Goal: Task Accomplishment & Management: Manage account settings

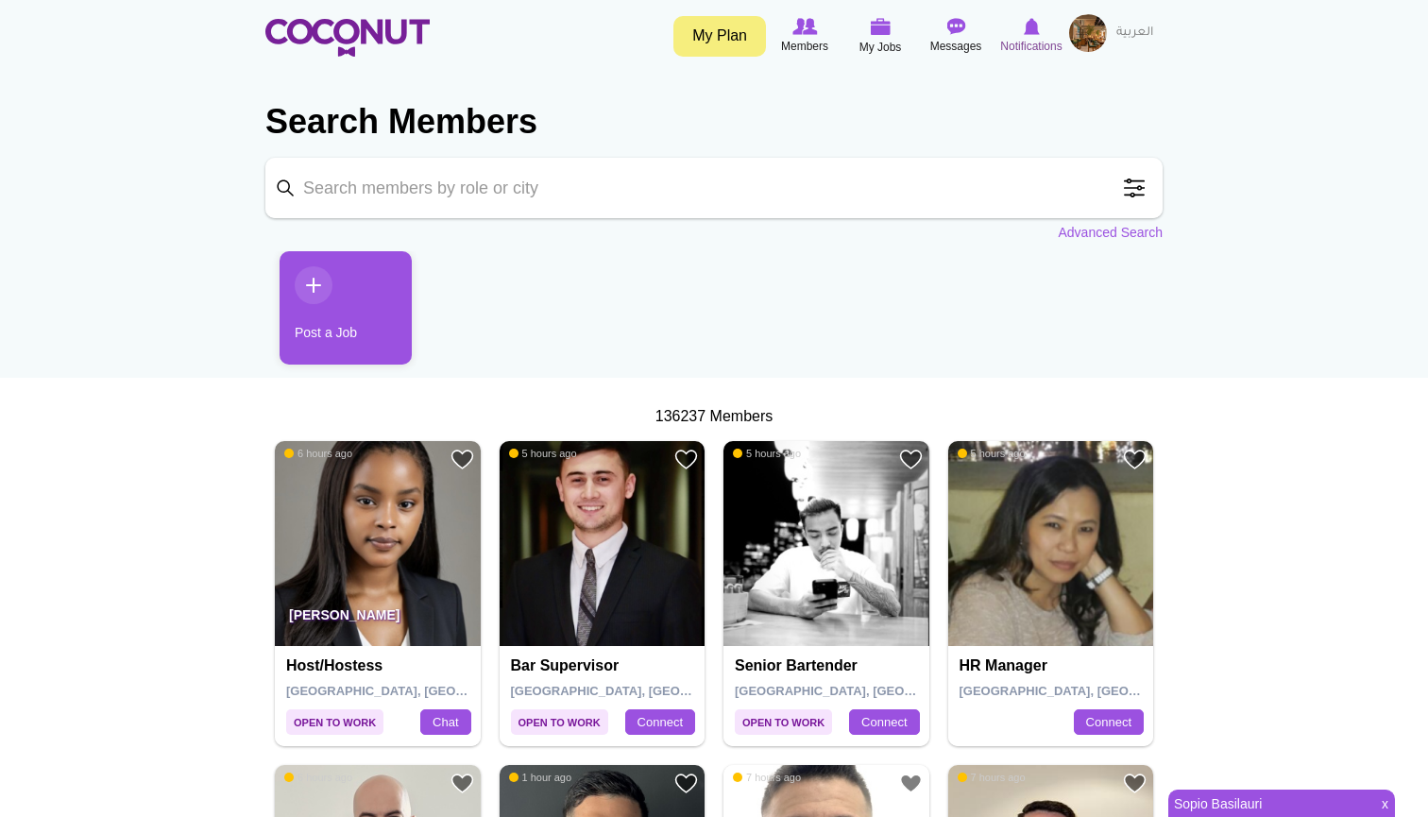
click at [1016, 27] on icon at bounding box center [1031, 26] width 72 height 21
click at [1094, 28] on img at bounding box center [1088, 33] width 38 height 38
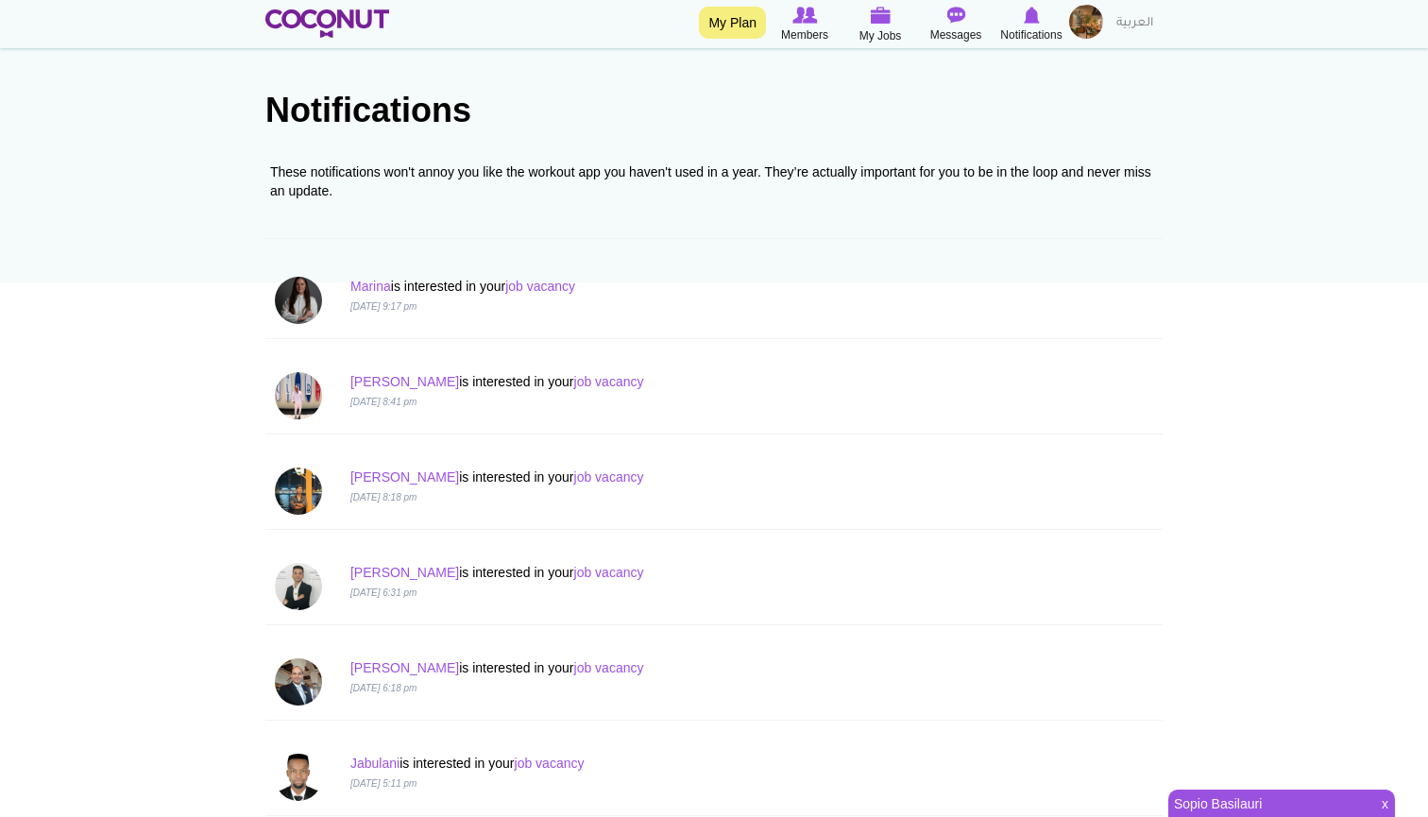
scroll to position [65, 0]
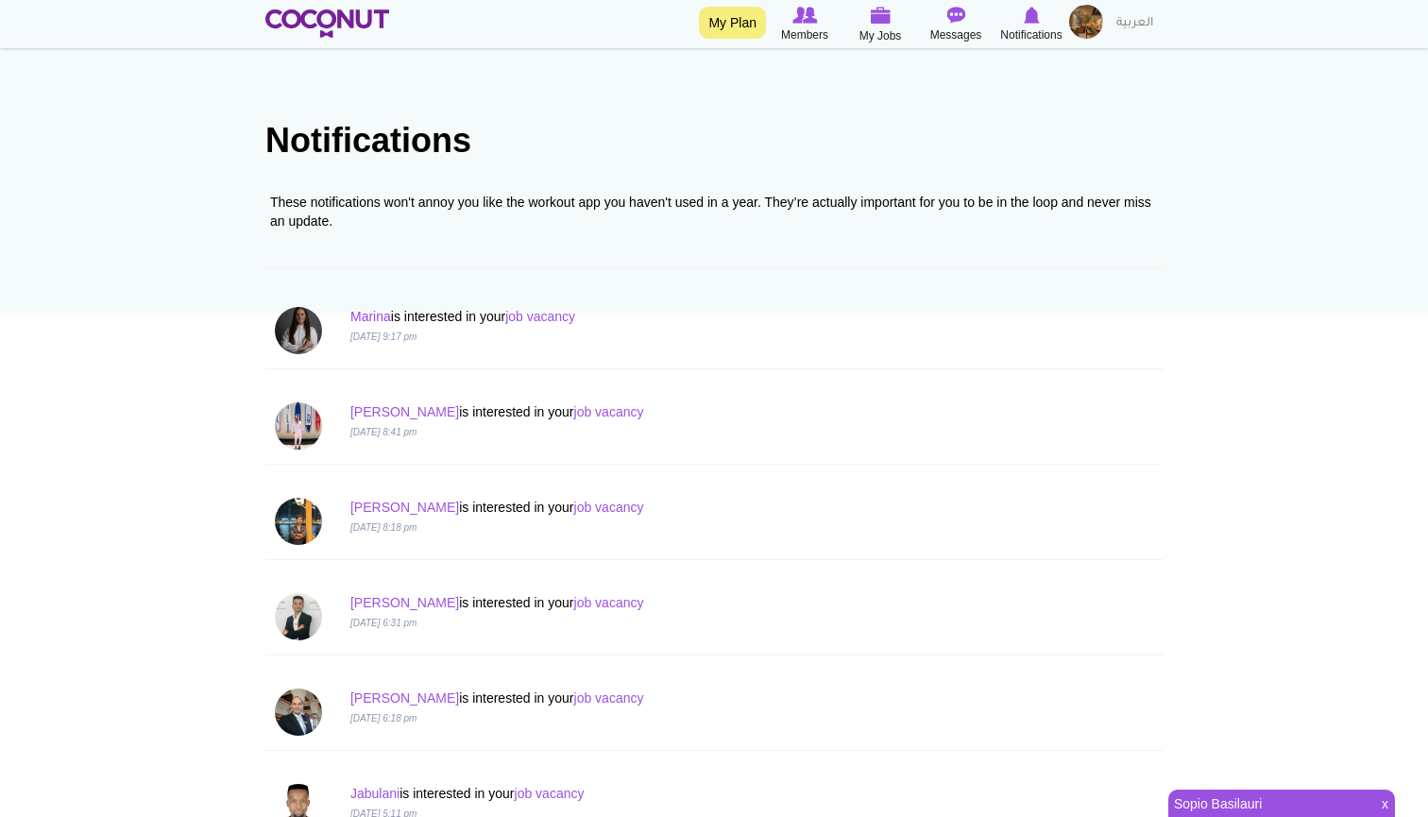
click at [373, 315] on link "Marina" at bounding box center [370, 316] width 41 height 15
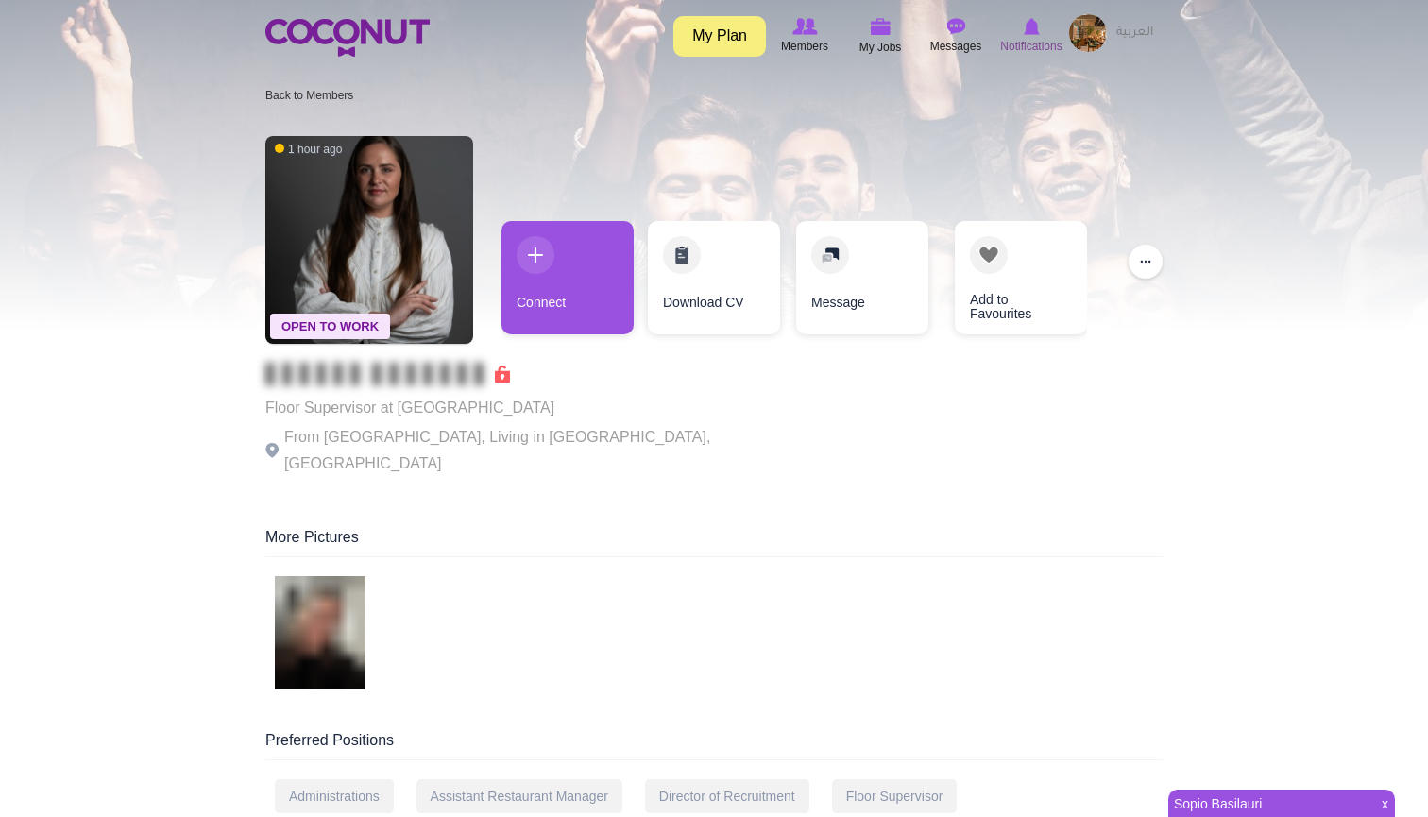
click at [1037, 27] on img at bounding box center [1032, 26] width 16 height 17
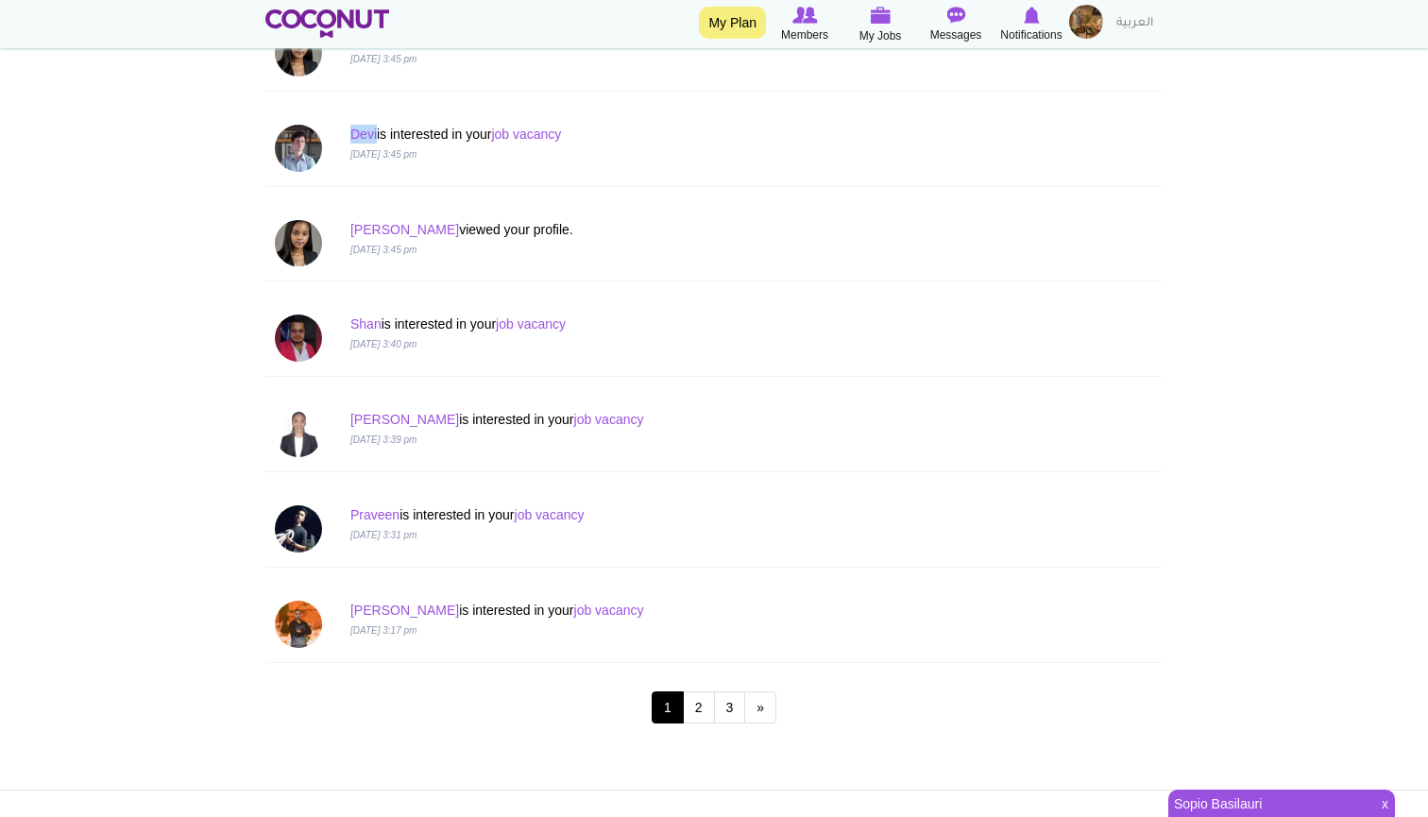
scroll to position [1593, 0]
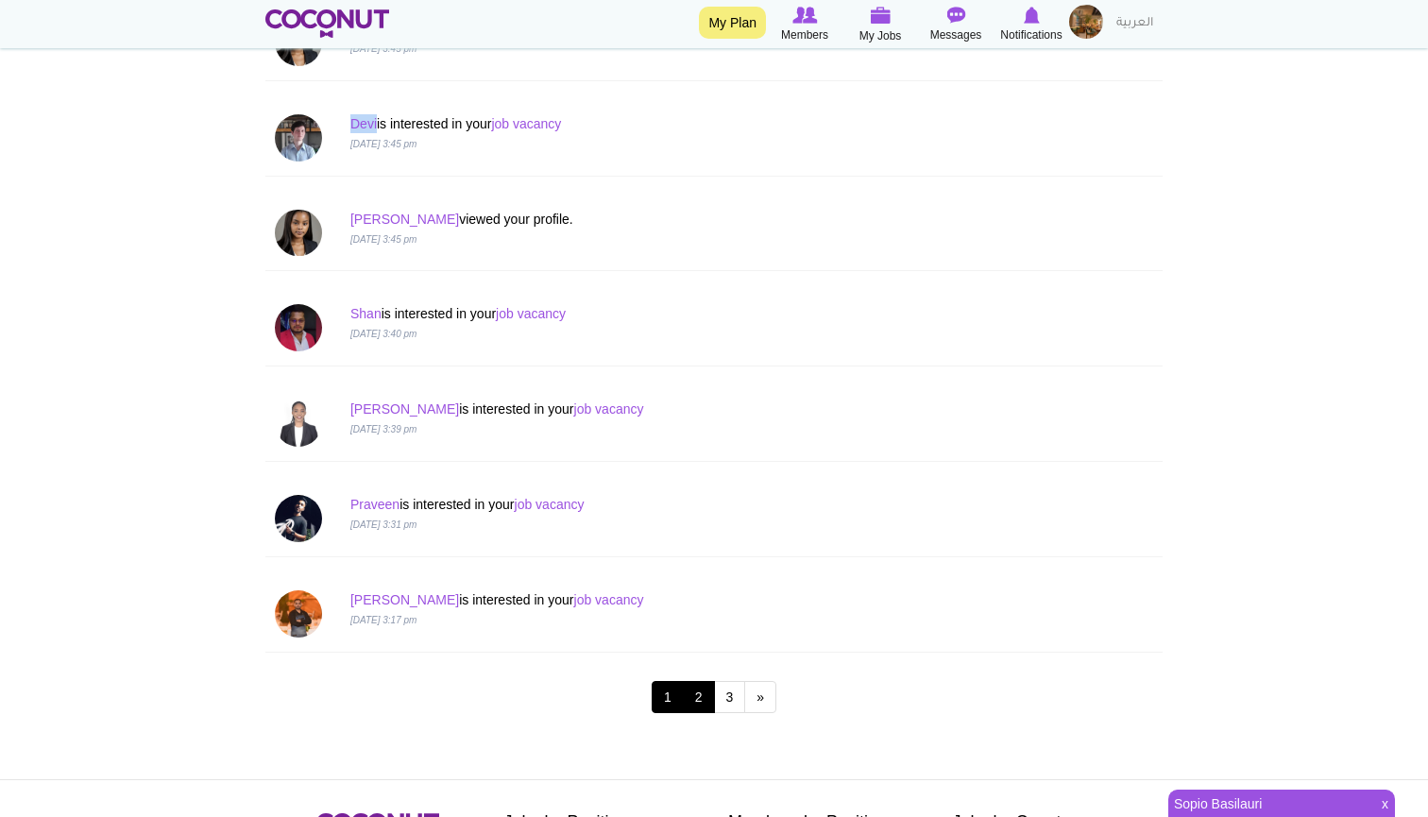
click at [701, 705] on link "2" at bounding box center [699, 697] width 32 height 32
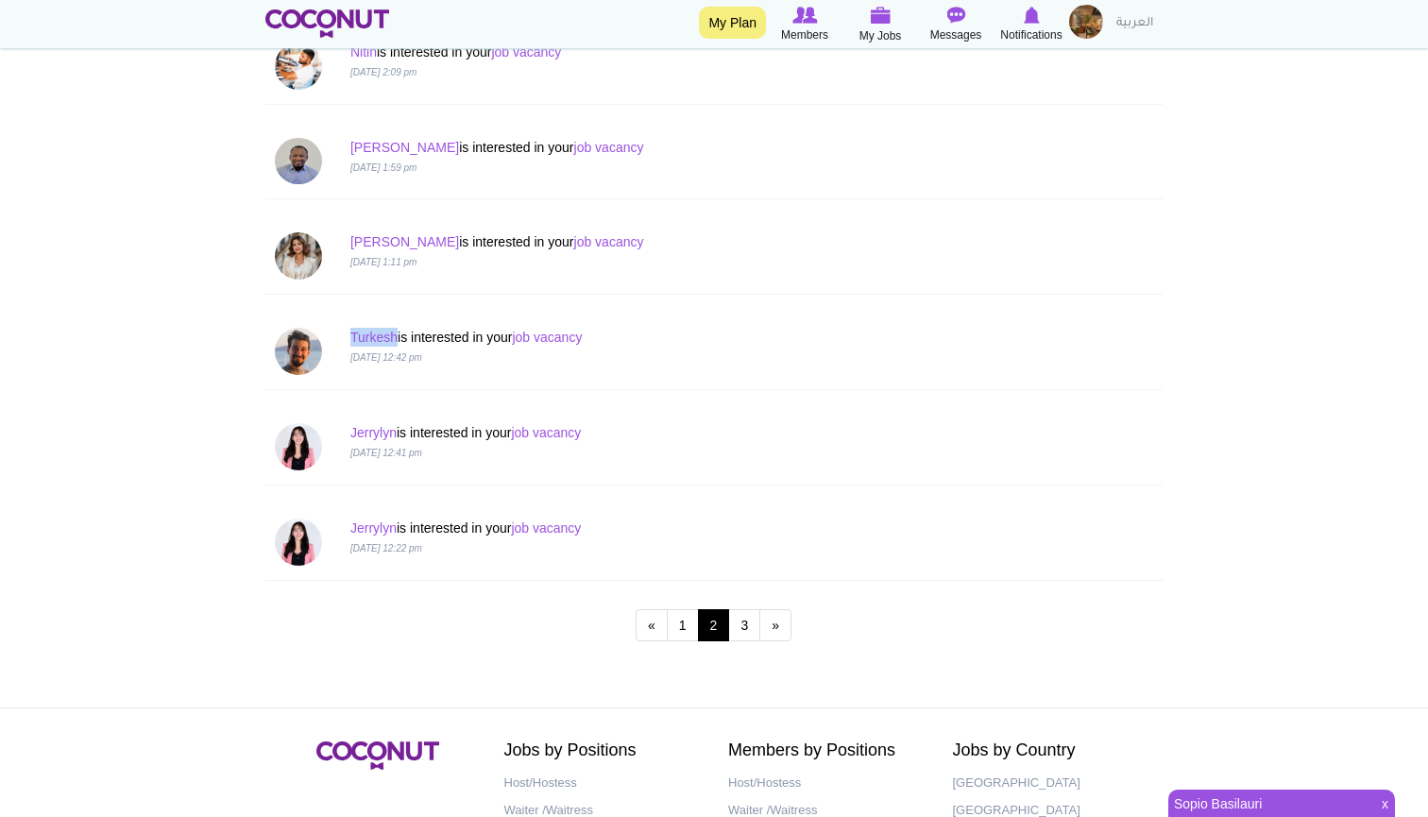
scroll to position [1671, 0]
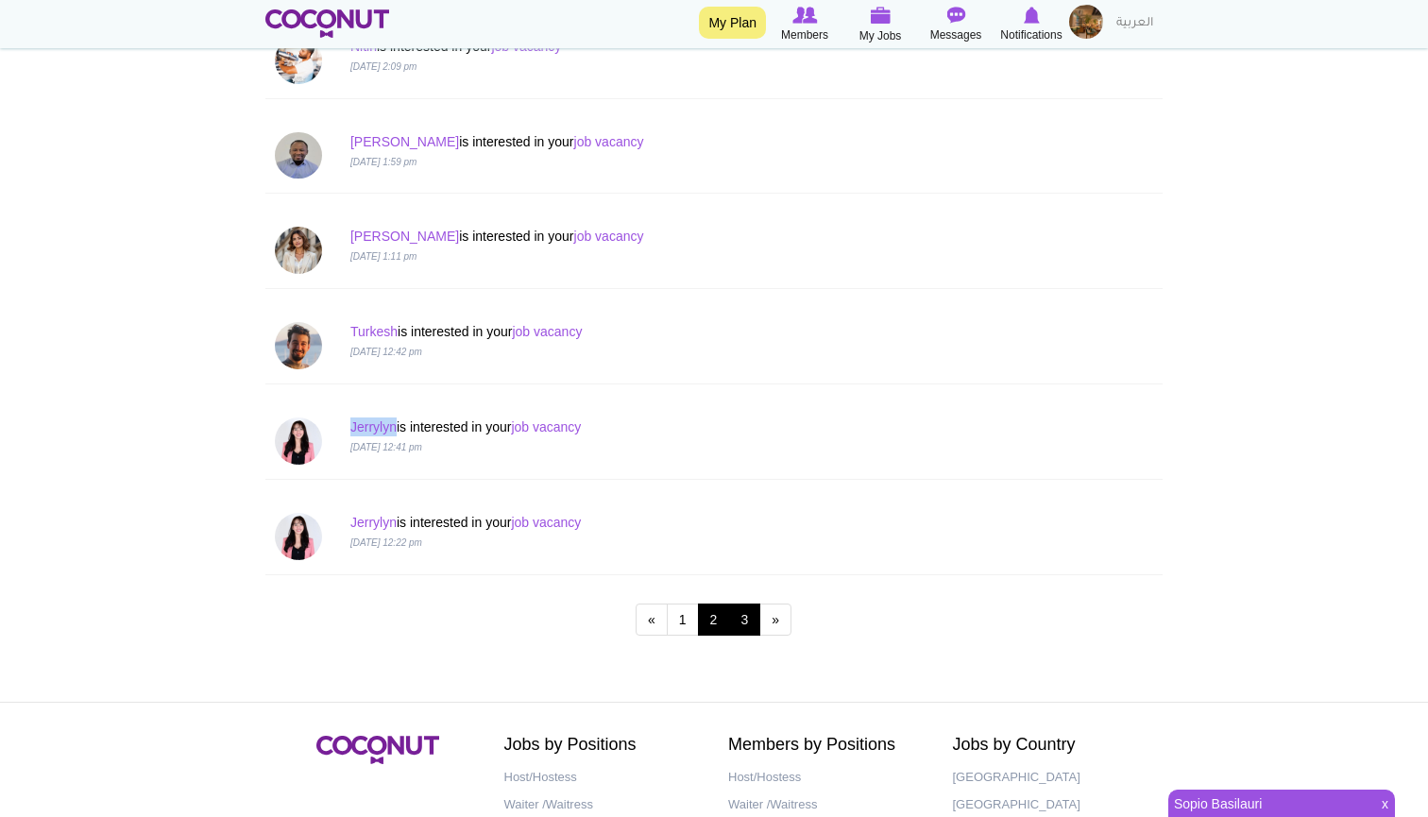
click at [746, 618] on link "3" at bounding box center [744, 619] width 32 height 32
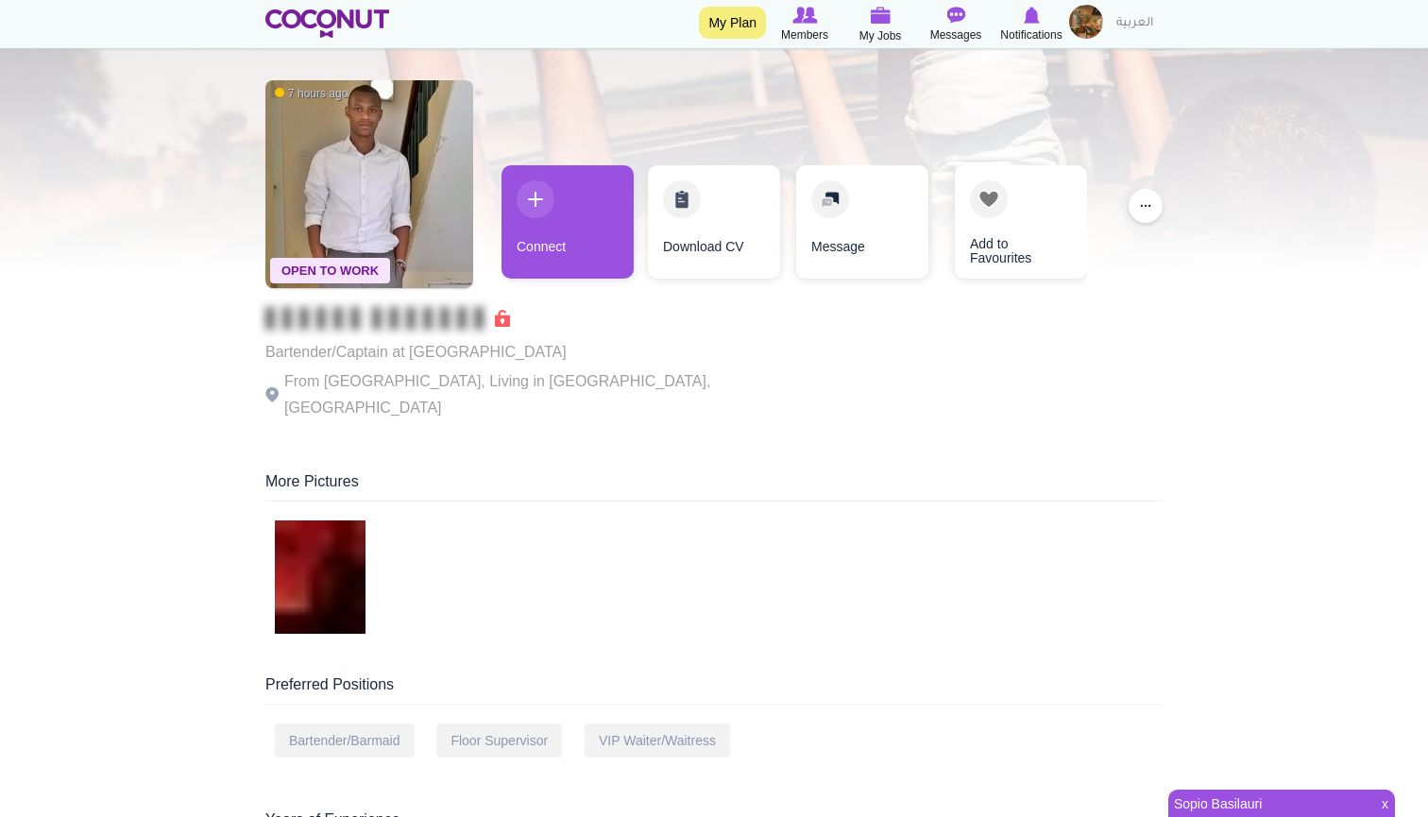
scroll to position [75, 0]
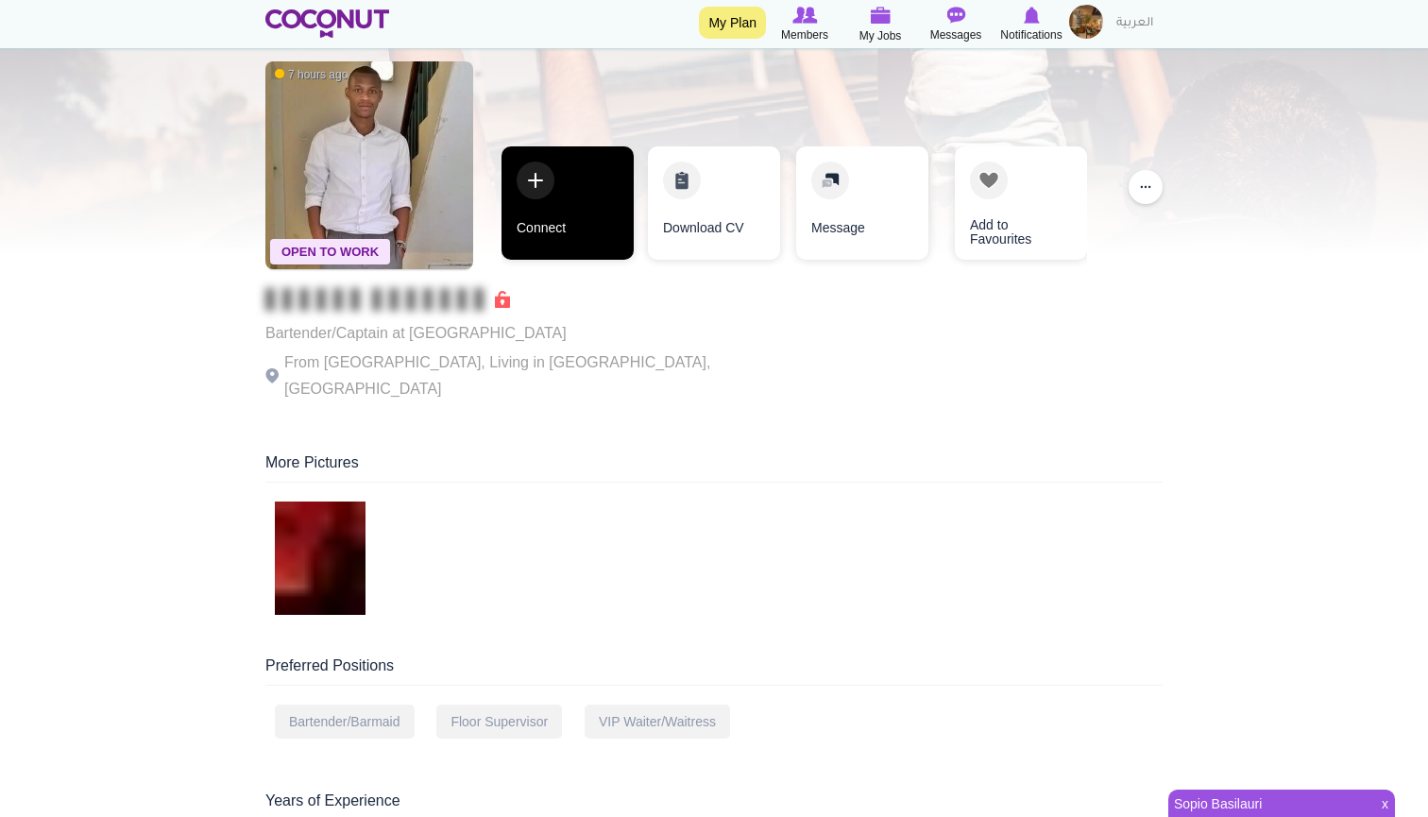
click at [525, 180] on link "Connect" at bounding box center [567, 202] width 132 height 113
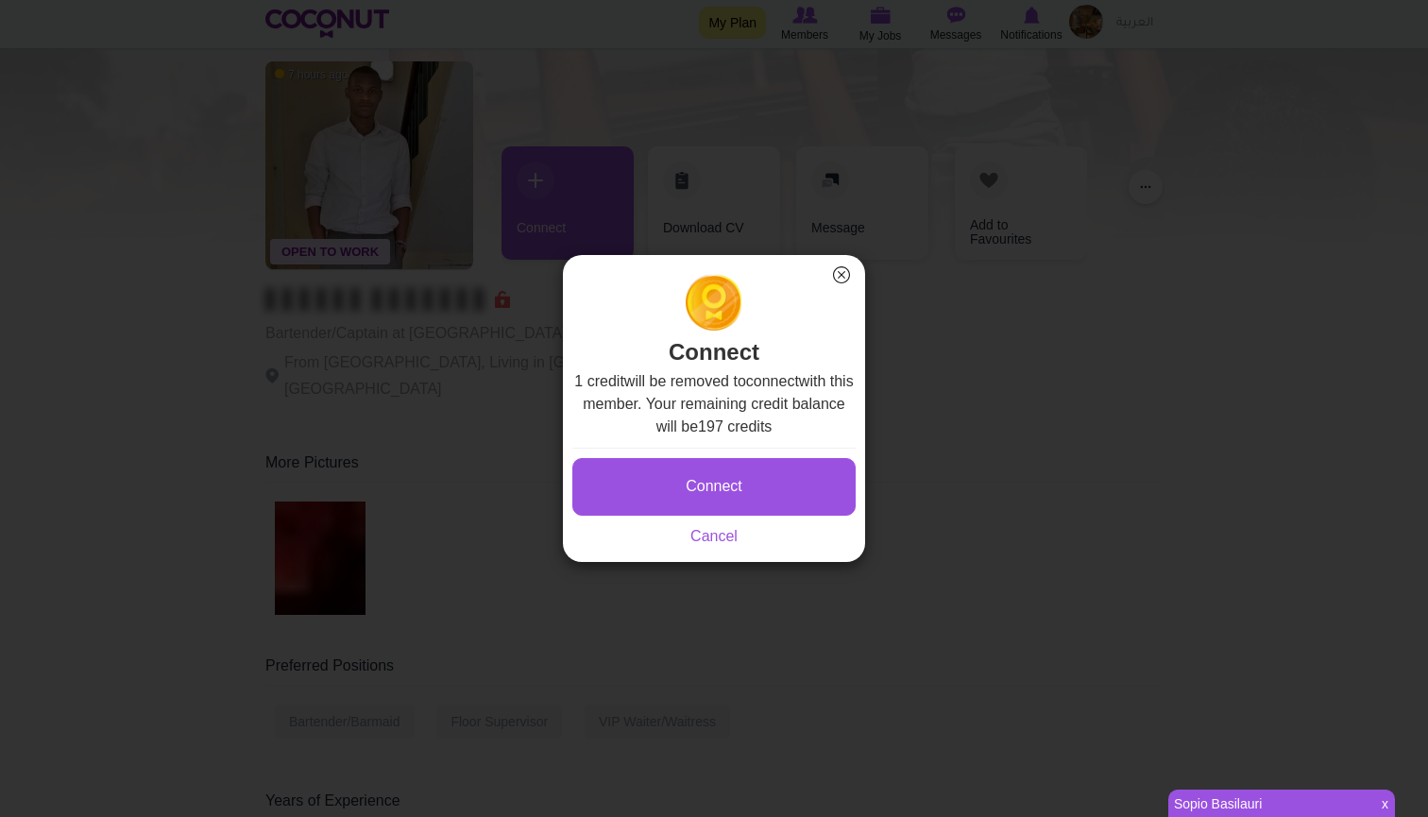
click at [840, 278] on button "×" at bounding box center [841, 275] width 25 height 25
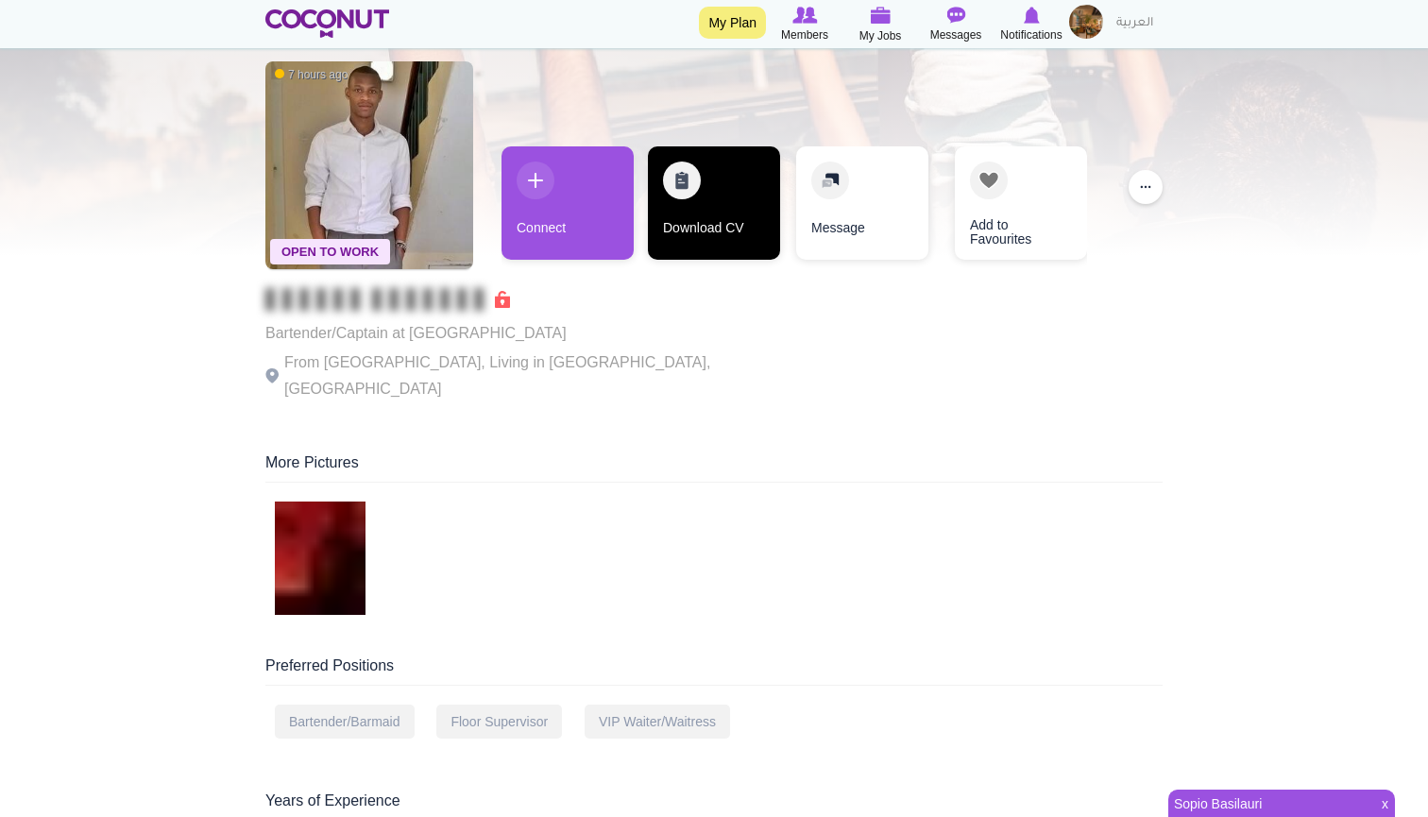
click at [701, 214] on link "Download CV" at bounding box center [714, 202] width 132 height 113
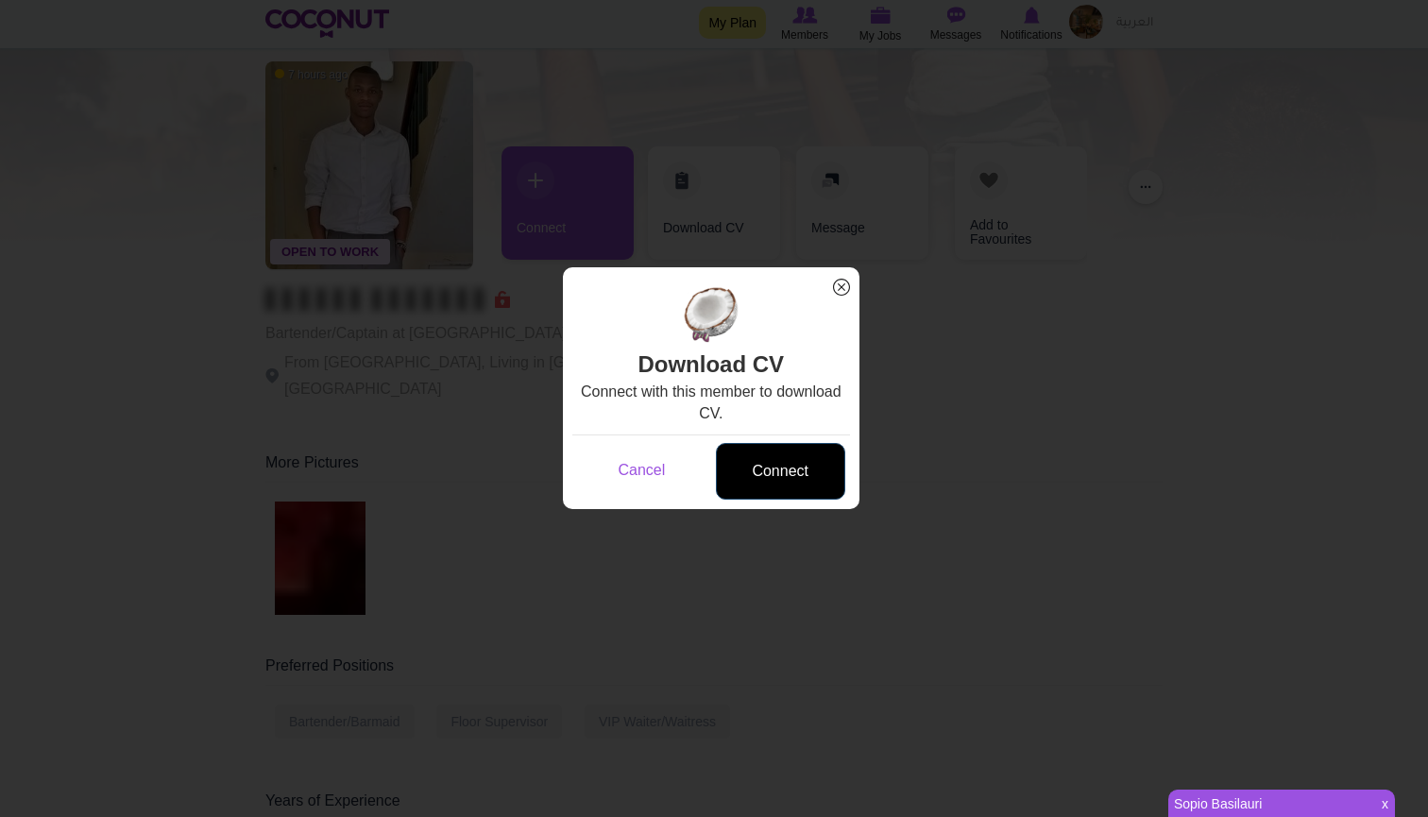
click at [780, 480] on link "Connect" at bounding box center [780, 472] width 129 height 58
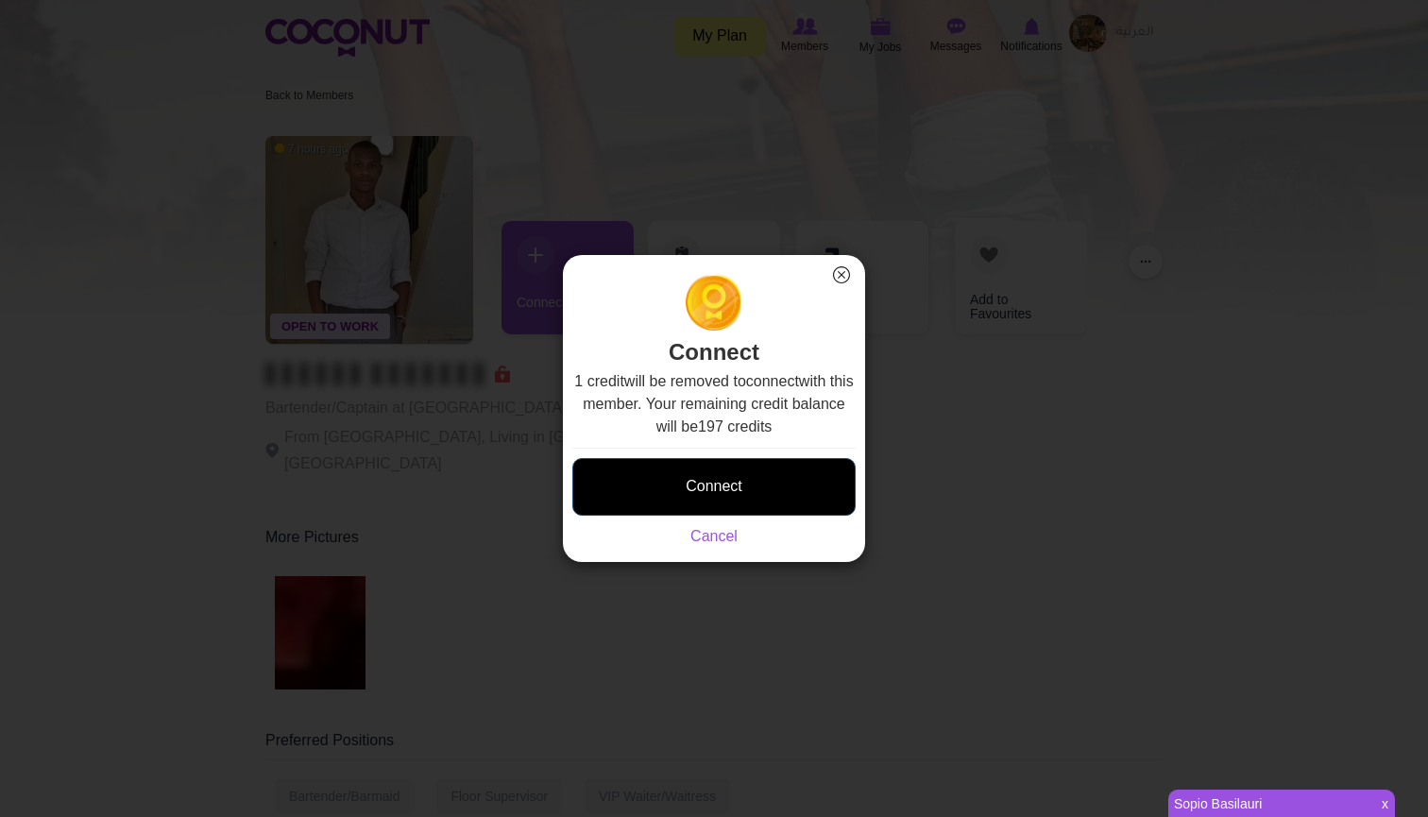
click at [764, 495] on button "Connect" at bounding box center [713, 487] width 283 height 58
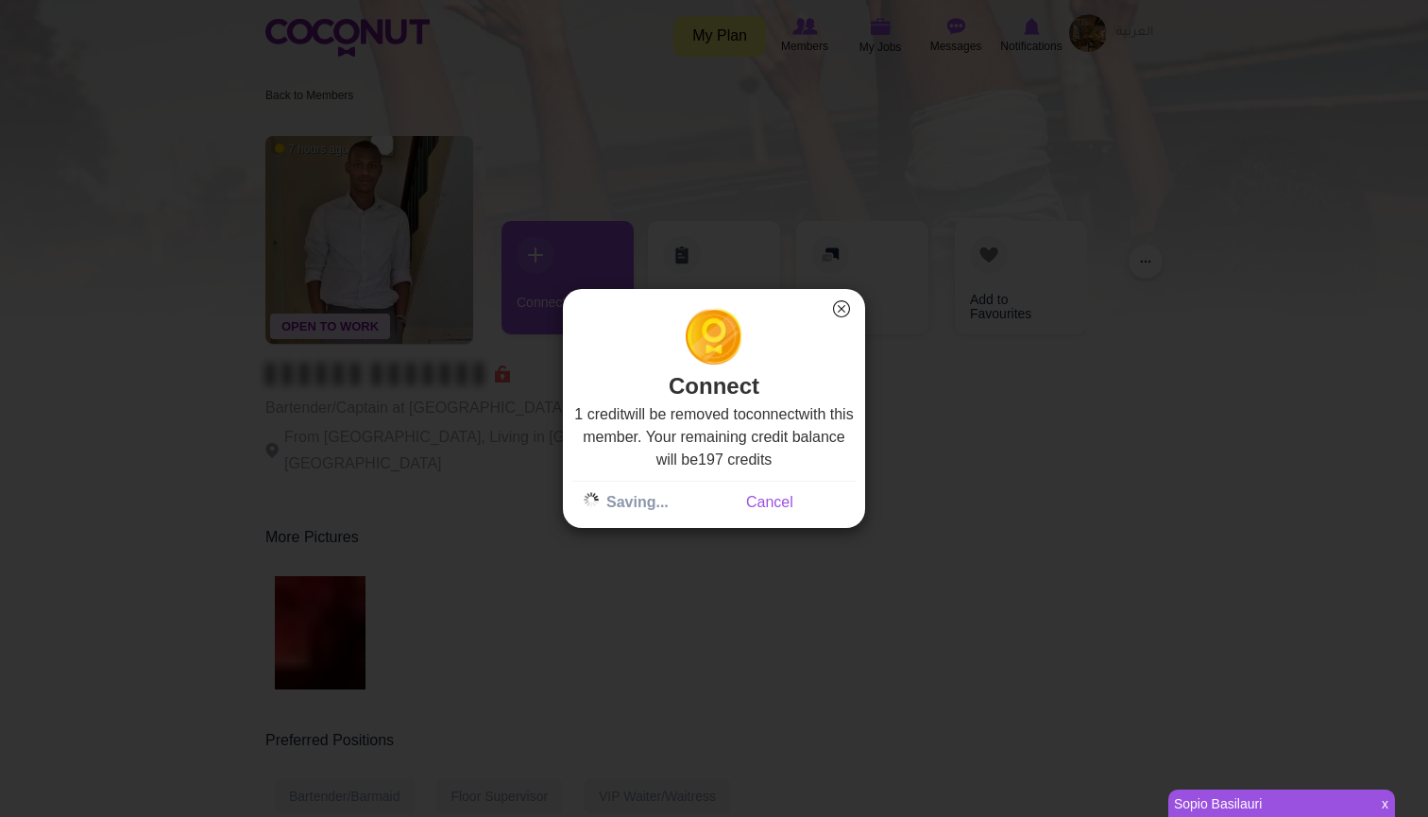
drag, startPoint x: 764, startPoint y: 495, endPoint x: 654, endPoint y: 458, distance: 116.5
click at [654, 458] on div "1 credit will be removed to connect with this member. Your remaining credit bal…" at bounding box center [713, 458] width 283 height 110
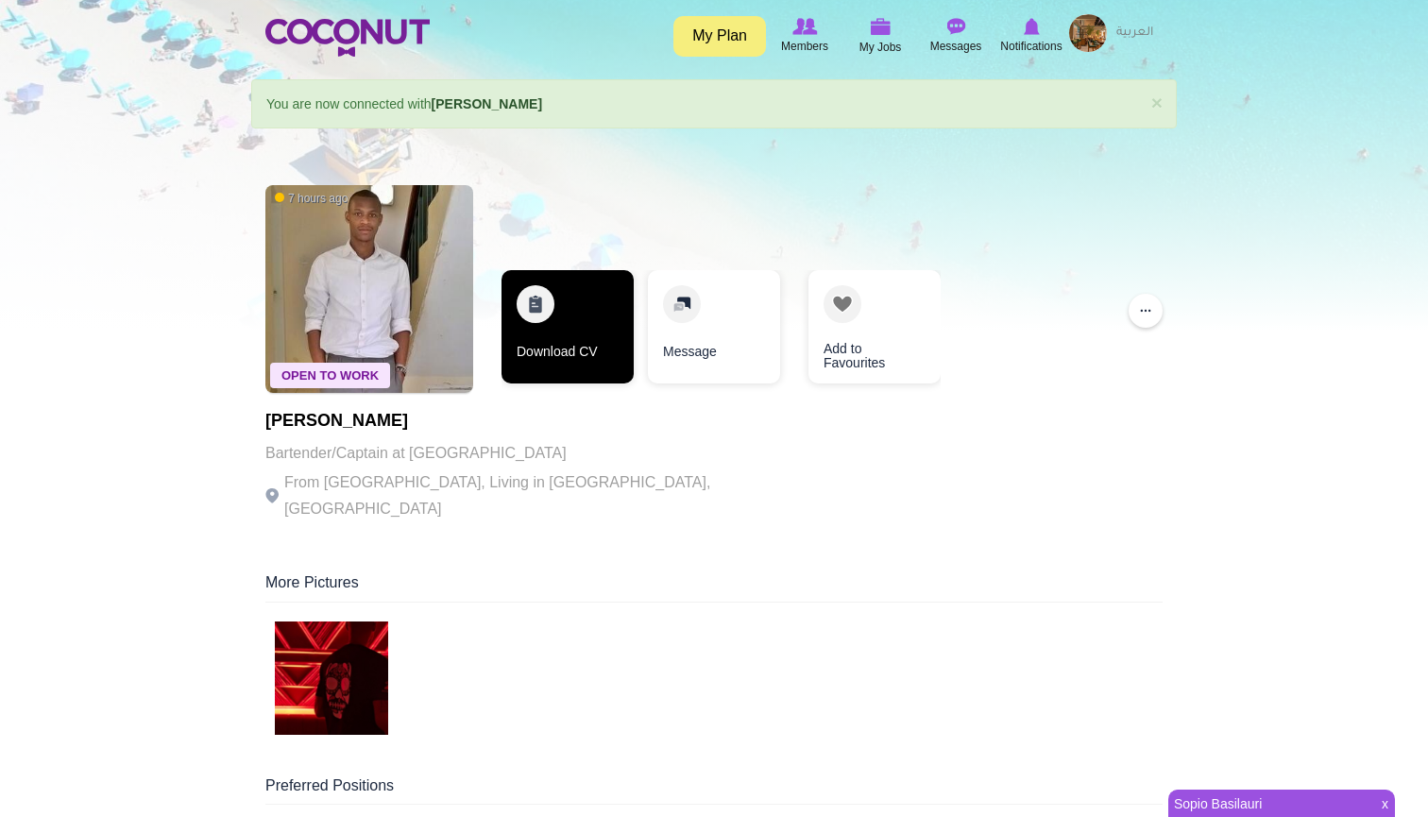
click at [575, 333] on link "Download CV" at bounding box center [567, 326] width 132 height 113
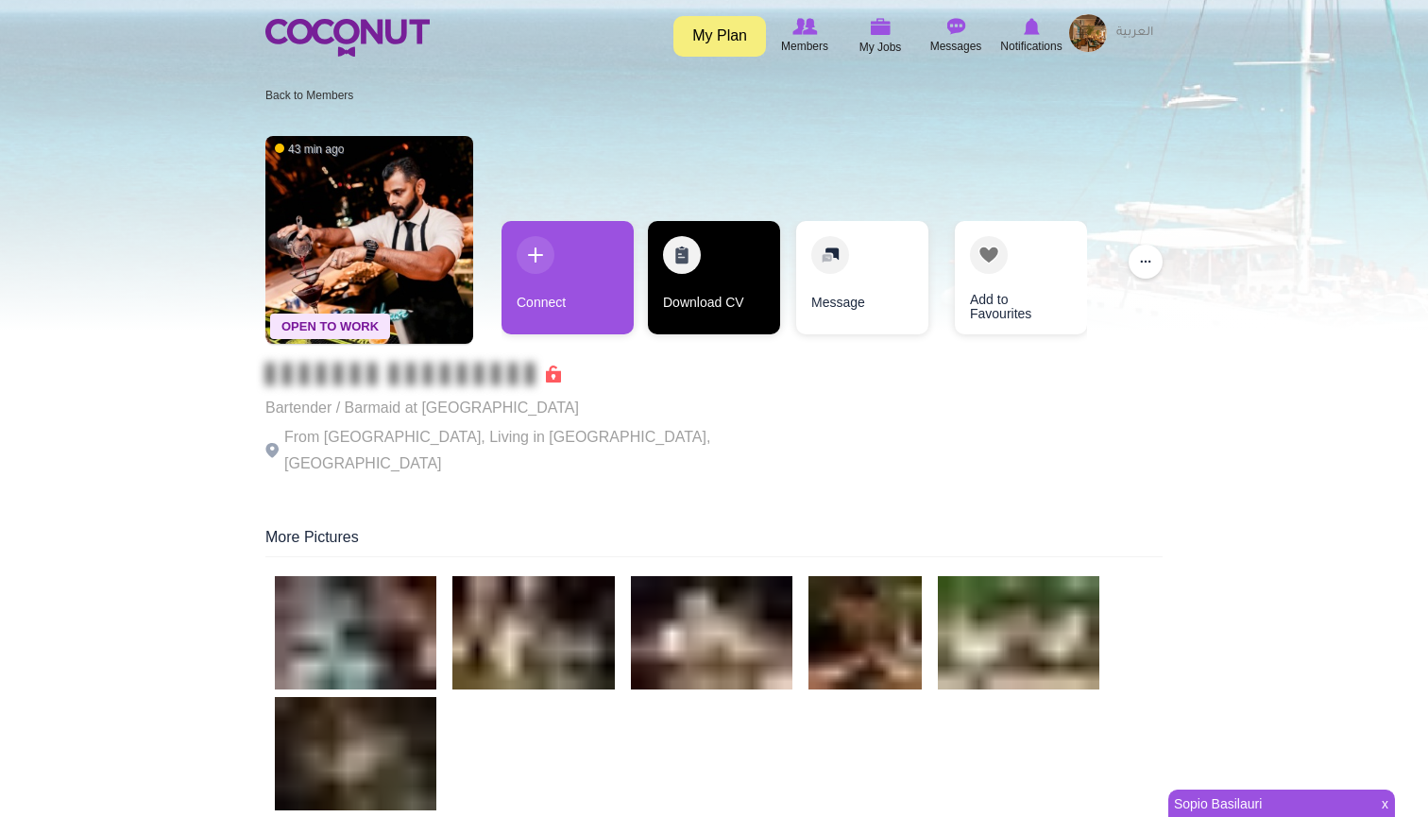
click at [652, 305] on link "Download CV" at bounding box center [714, 277] width 132 height 113
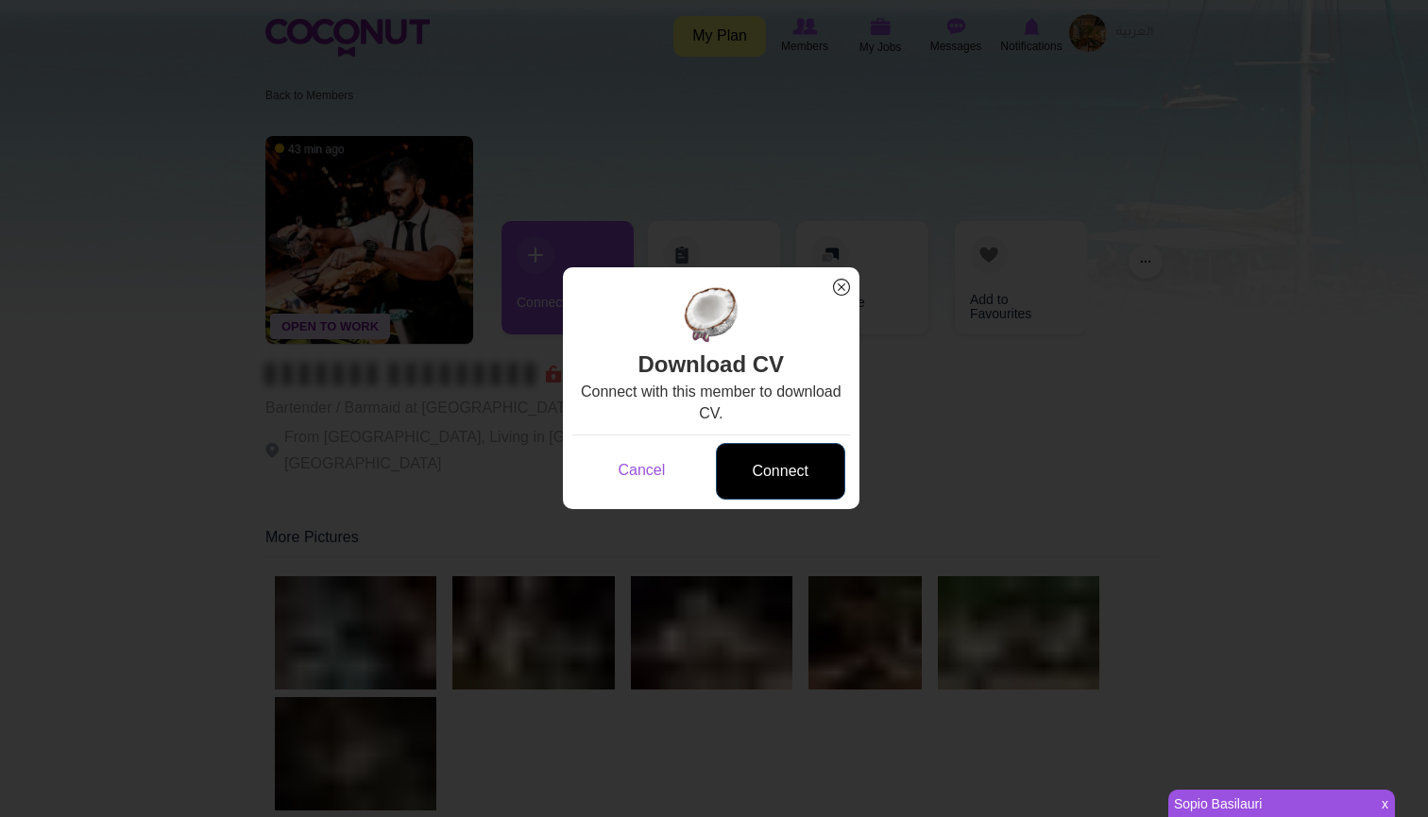
click at [770, 476] on link "Connect" at bounding box center [780, 472] width 129 height 58
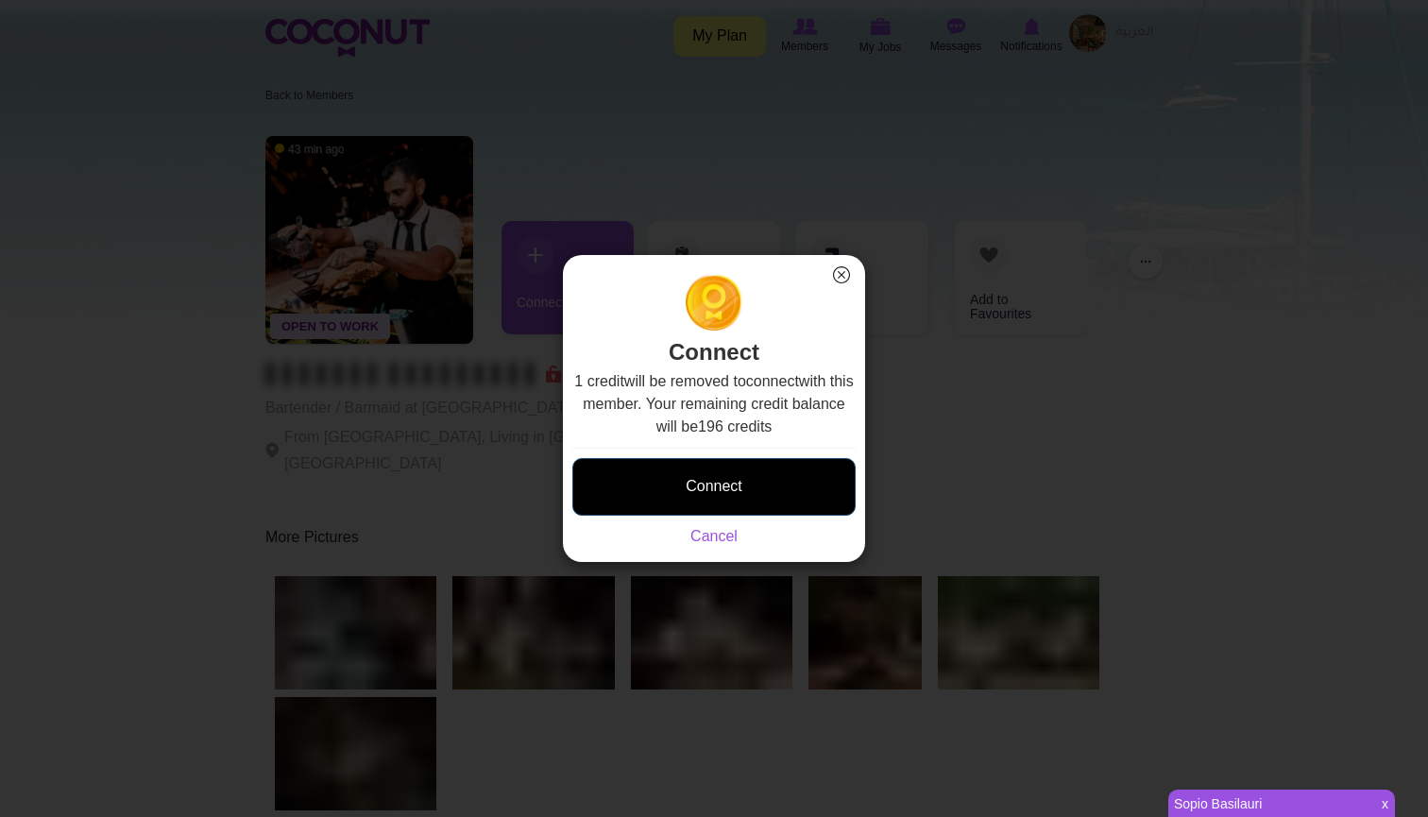
click at [748, 489] on button "Connect" at bounding box center [713, 487] width 283 height 58
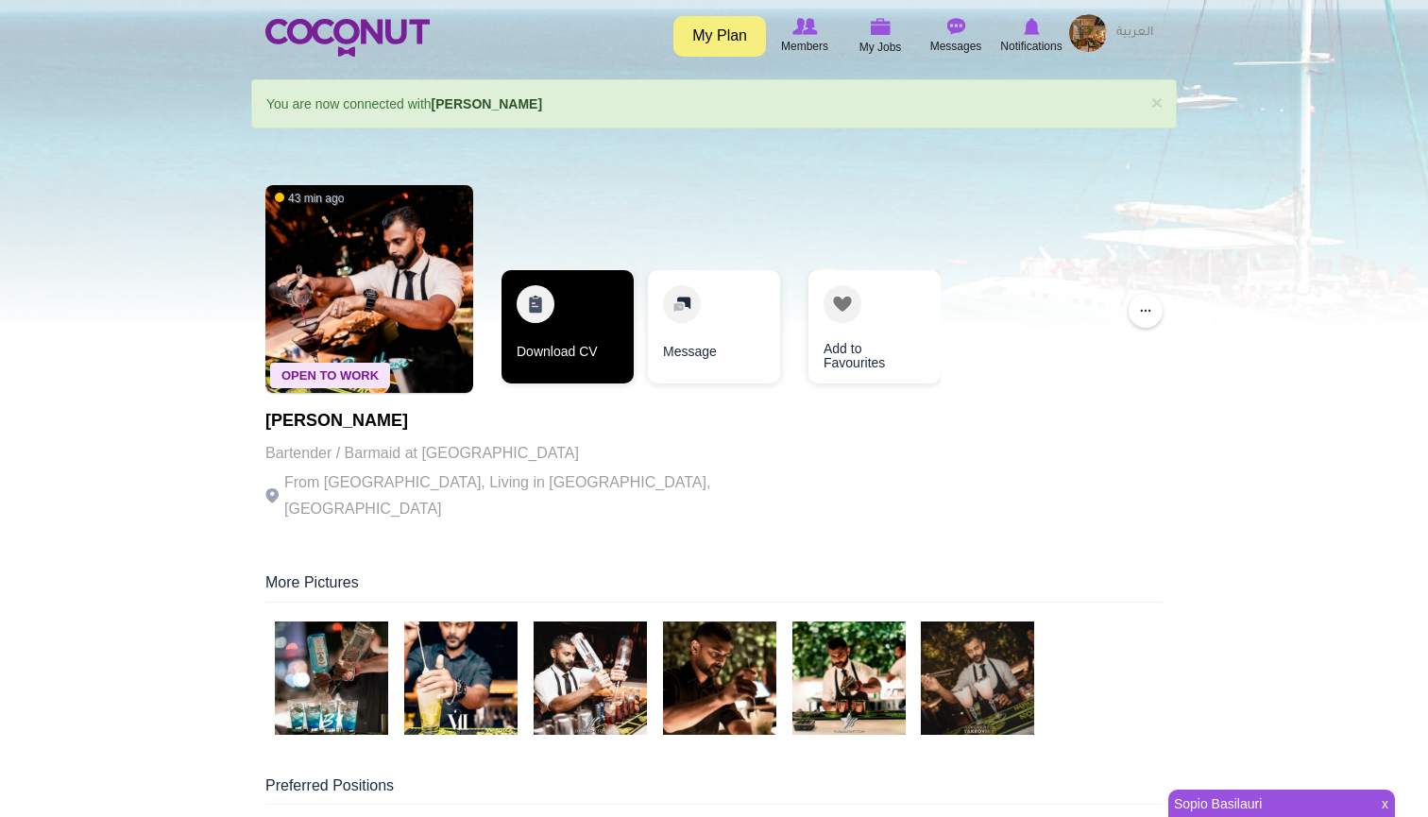
click at [574, 315] on link "Download CV" at bounding box center [567, 326] width 132 height 113
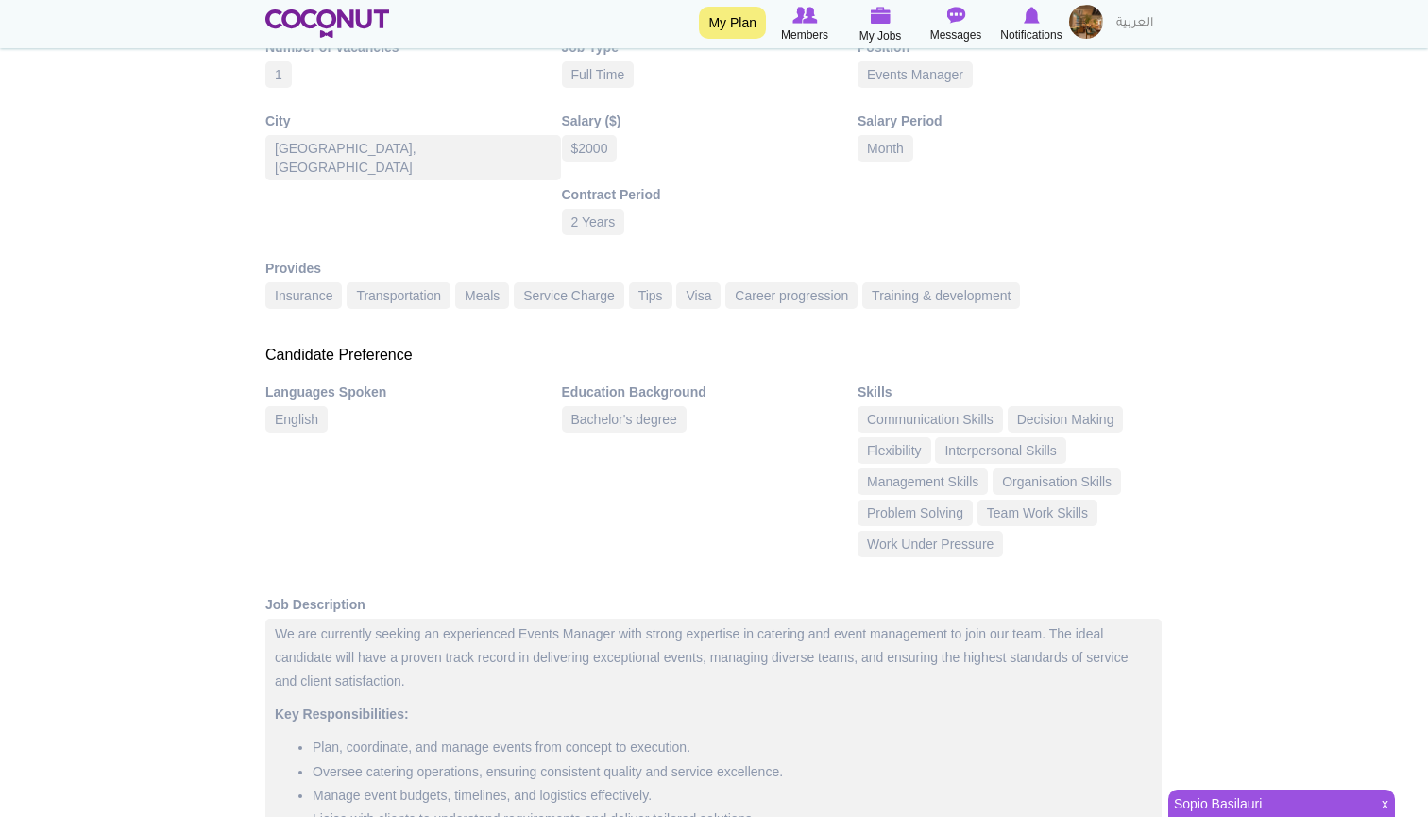
scroll to position [336, 0]
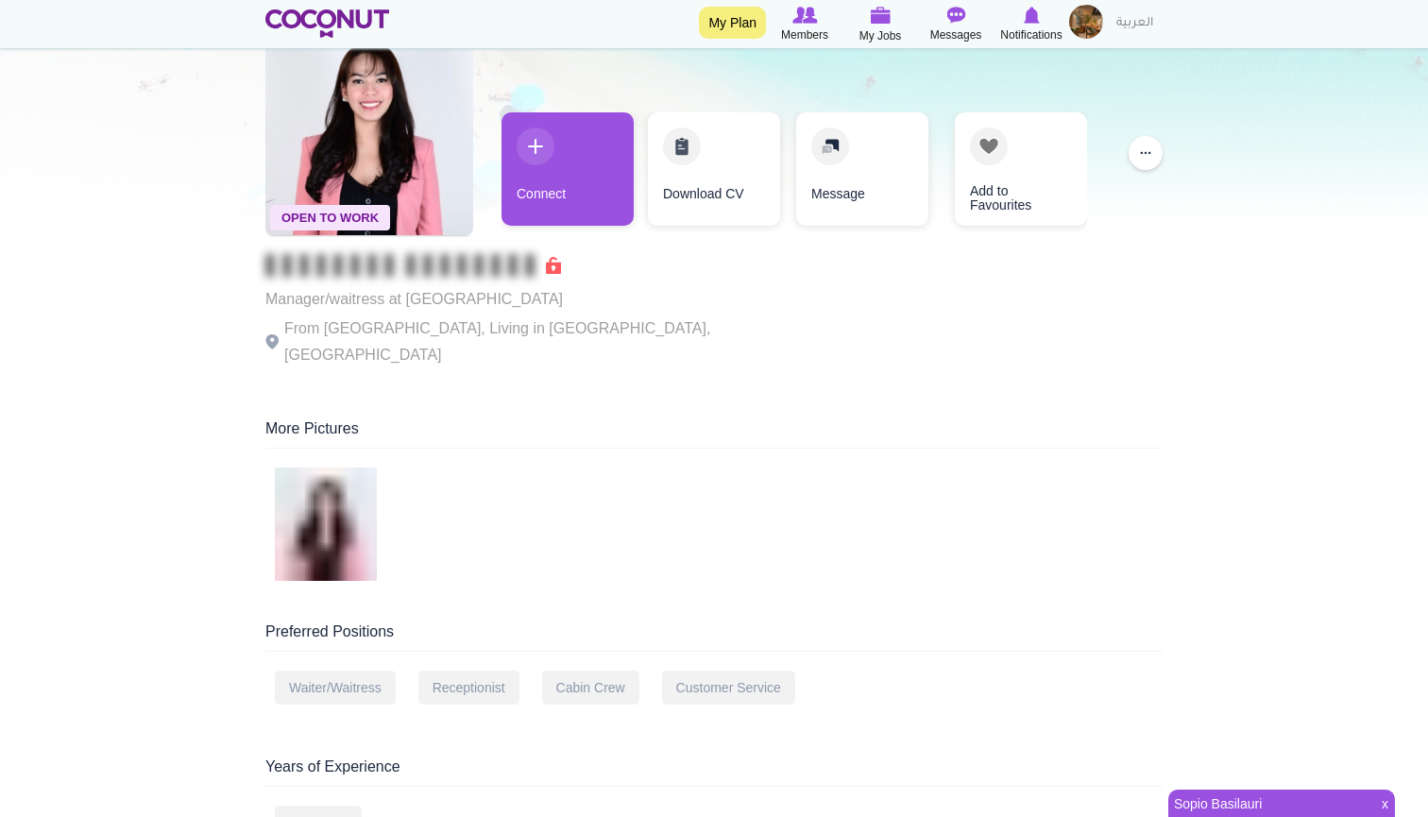
scroll to position [114, 0]
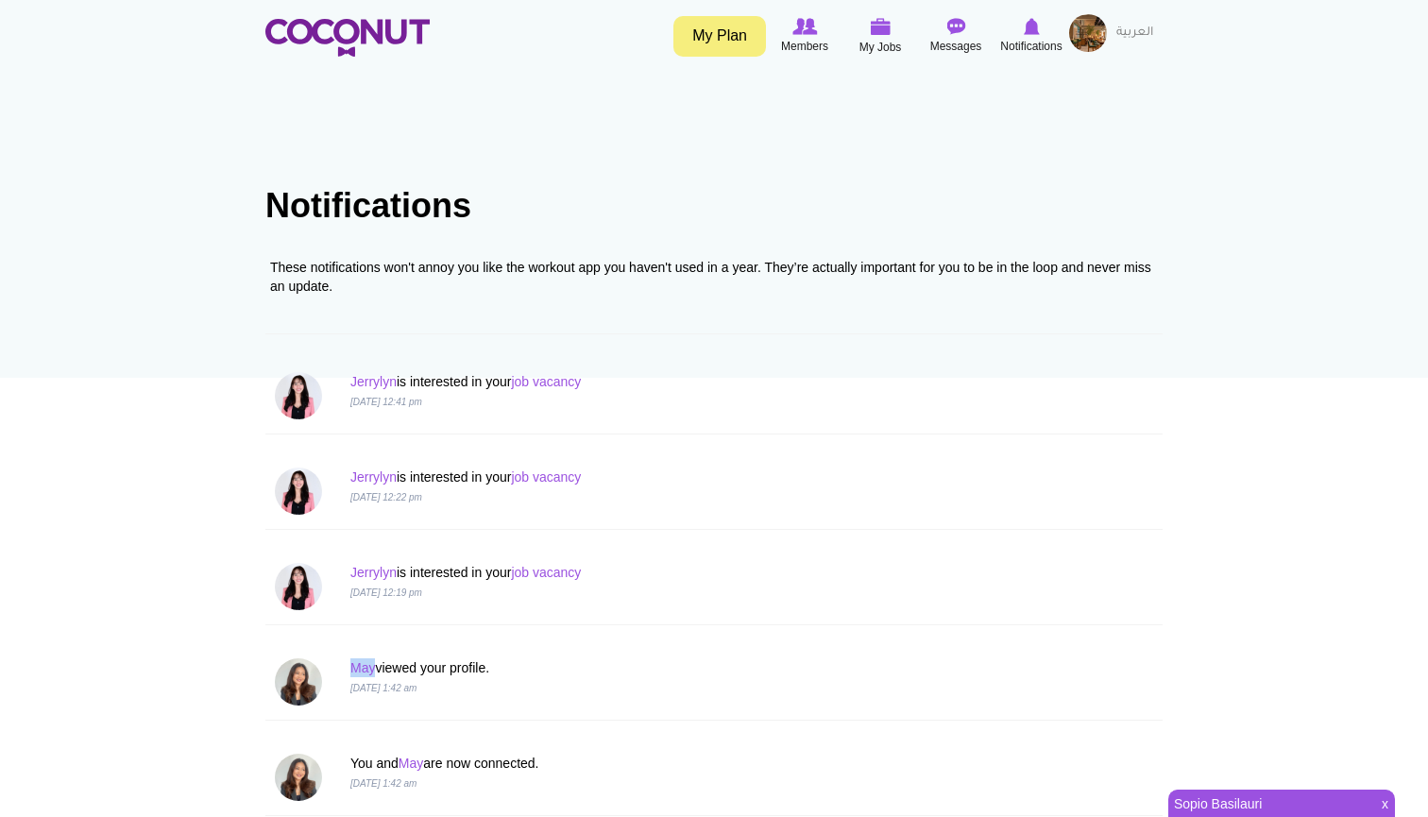
click at [750, 32] on link "My Plan" at bounding box center [719, 36] width 93 height 41
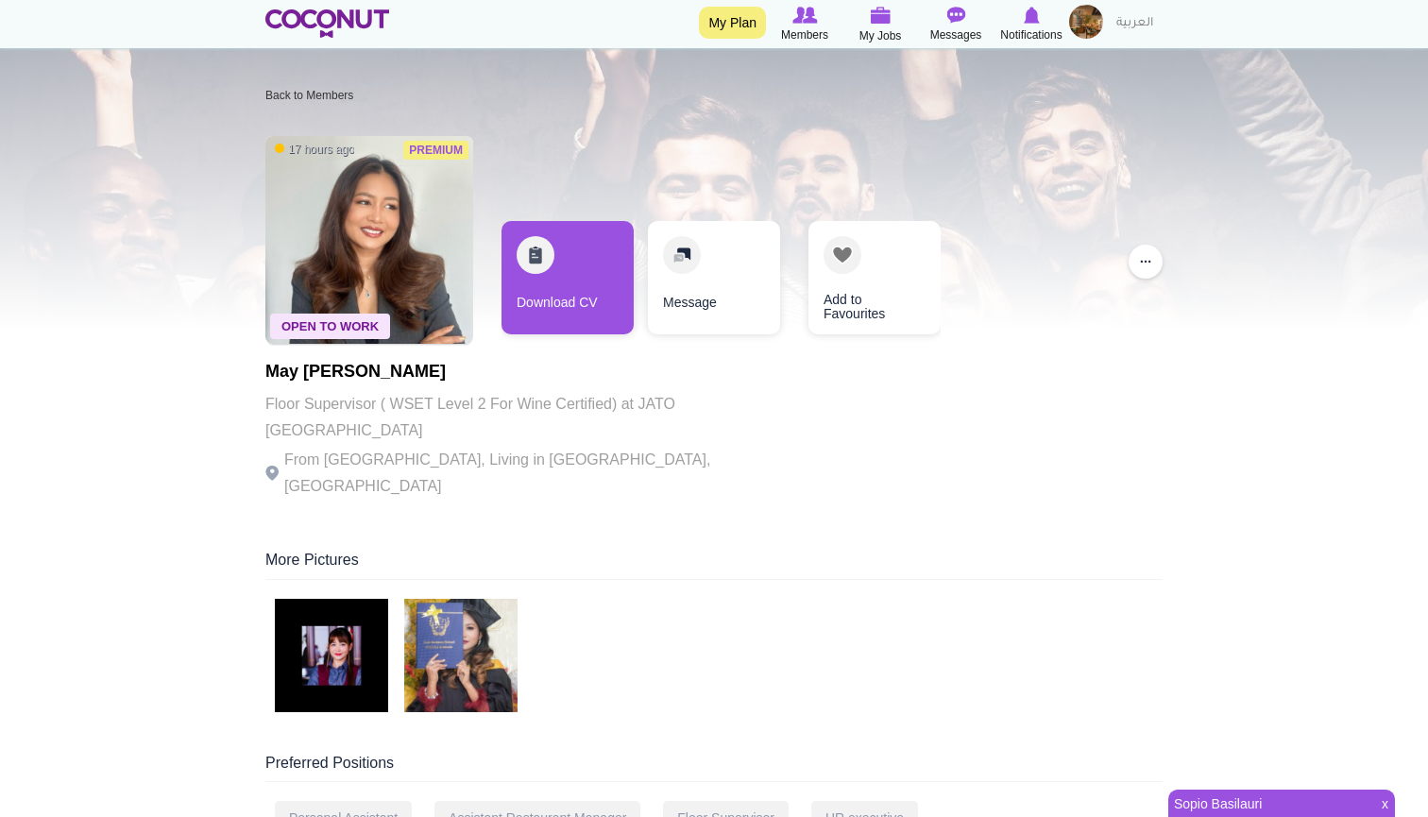
scroll to position [53, 0]
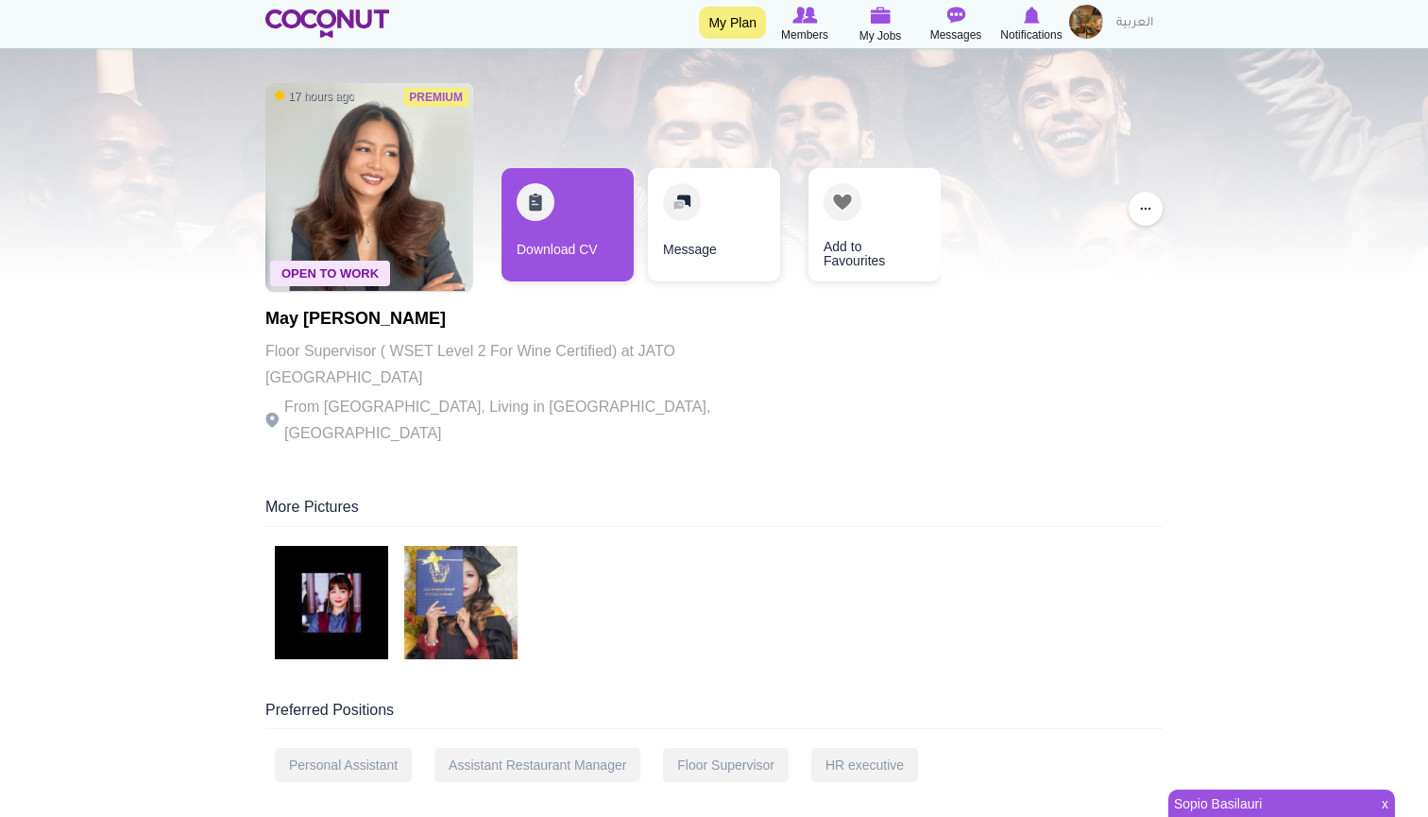
click at [355, 572] on img at bounding box center [331, 602] width 113 height 113
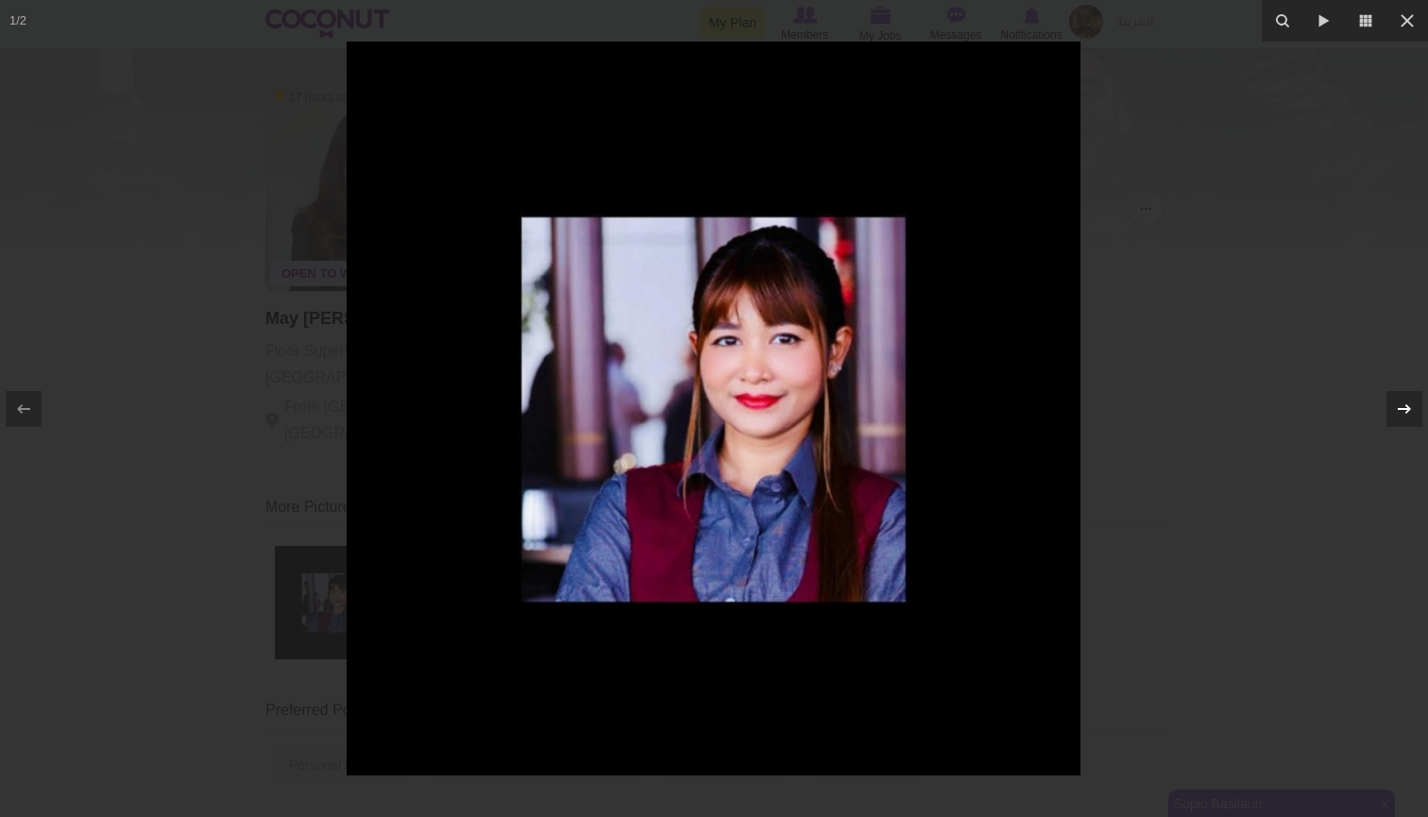
click at [1407, 405] on icon at bounding box center [1404, 407] width 13 height 9
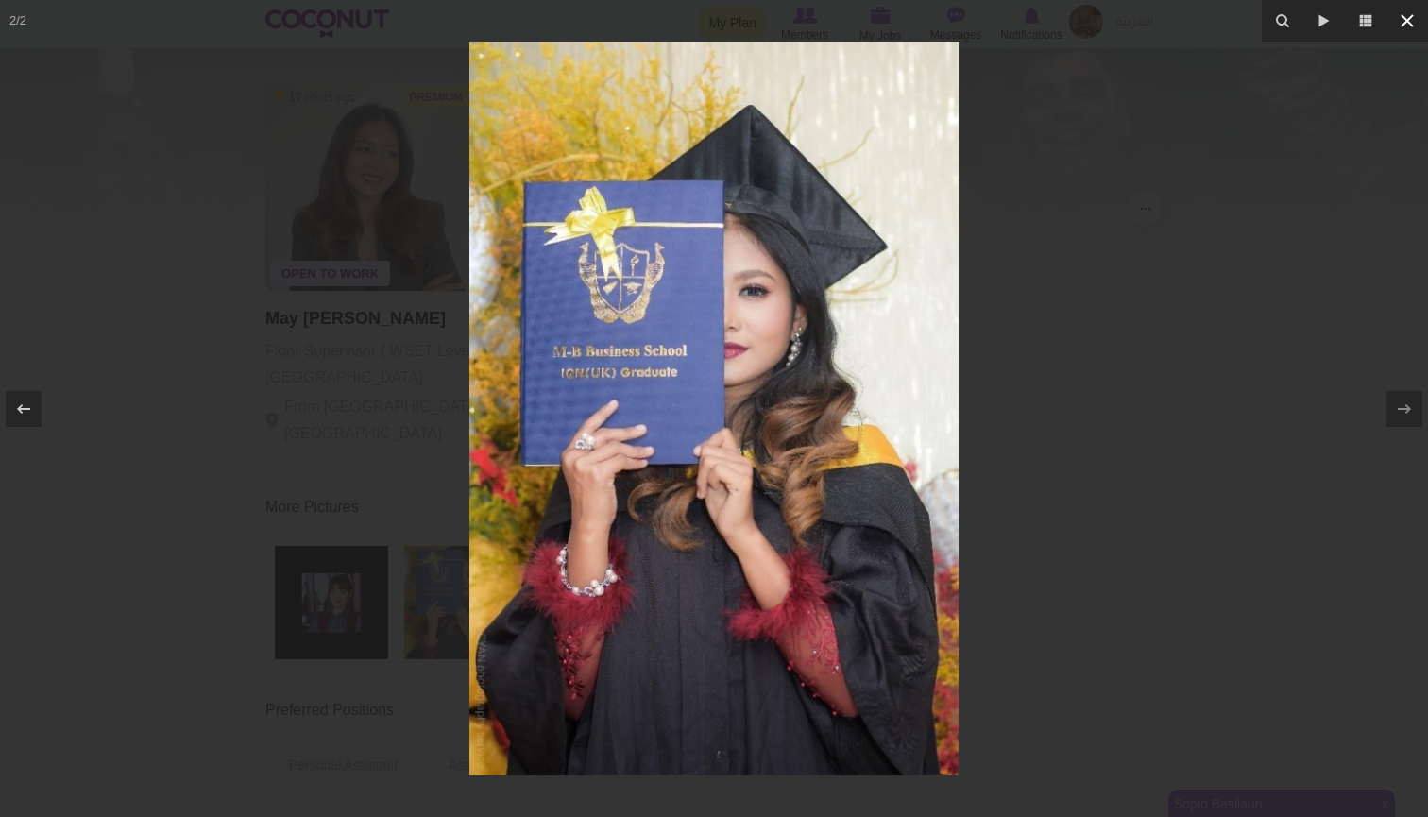
click at [1409, 30] on icon at bounding box center [1407, 20] width 23 height 23
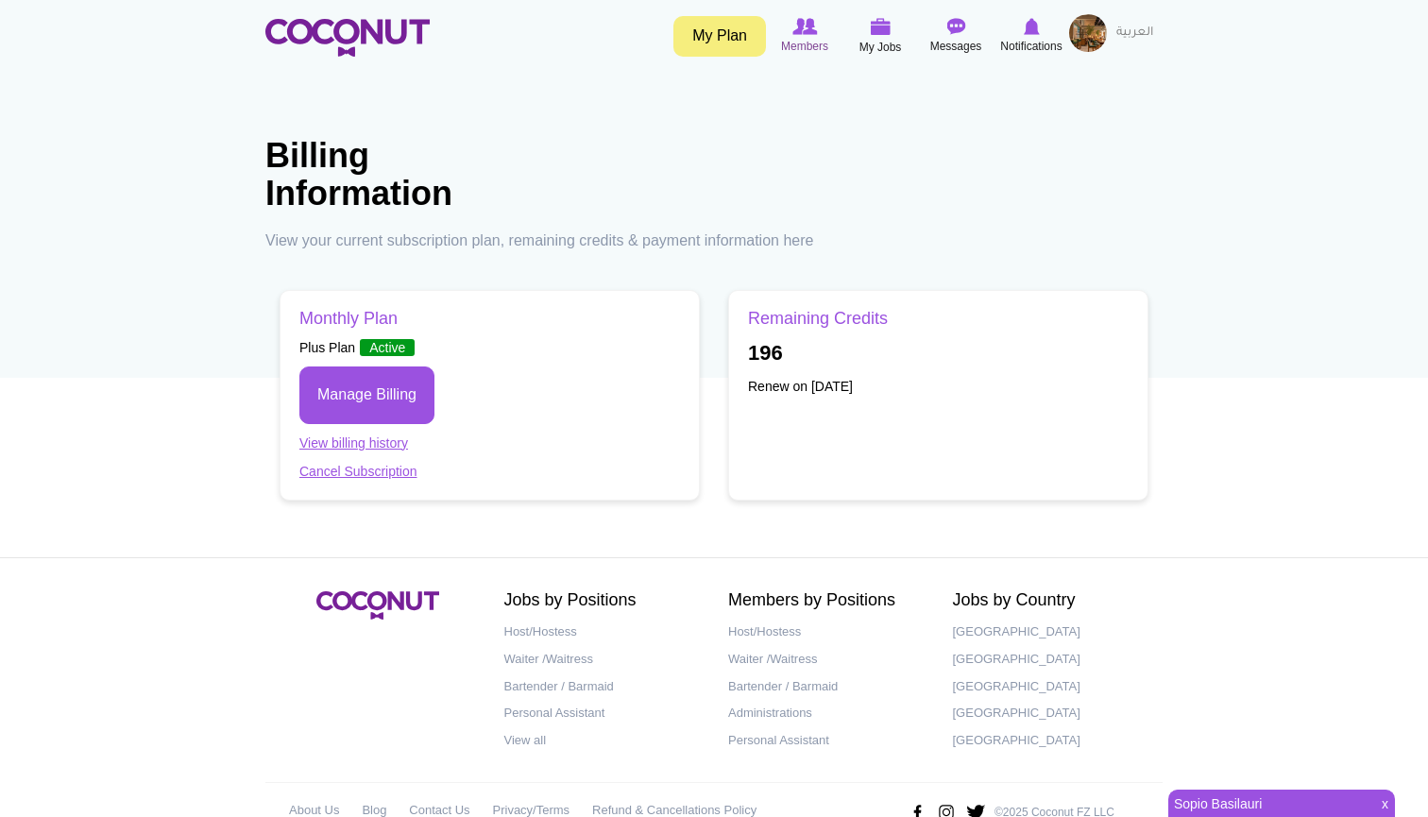
click at [799, 36] on icon at bounding box center [805, 26] width 72 height 21
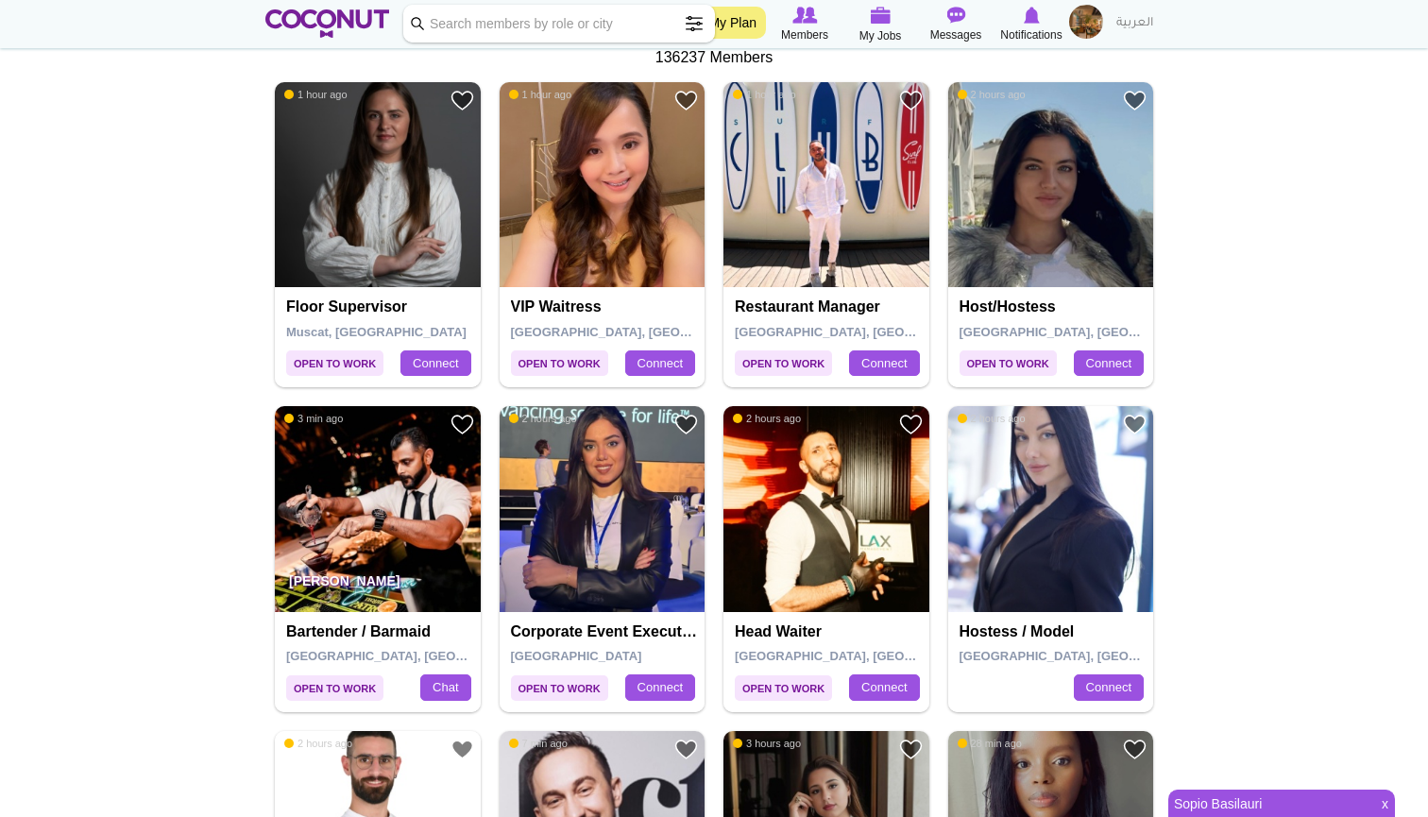
scroll to position [361, 0]
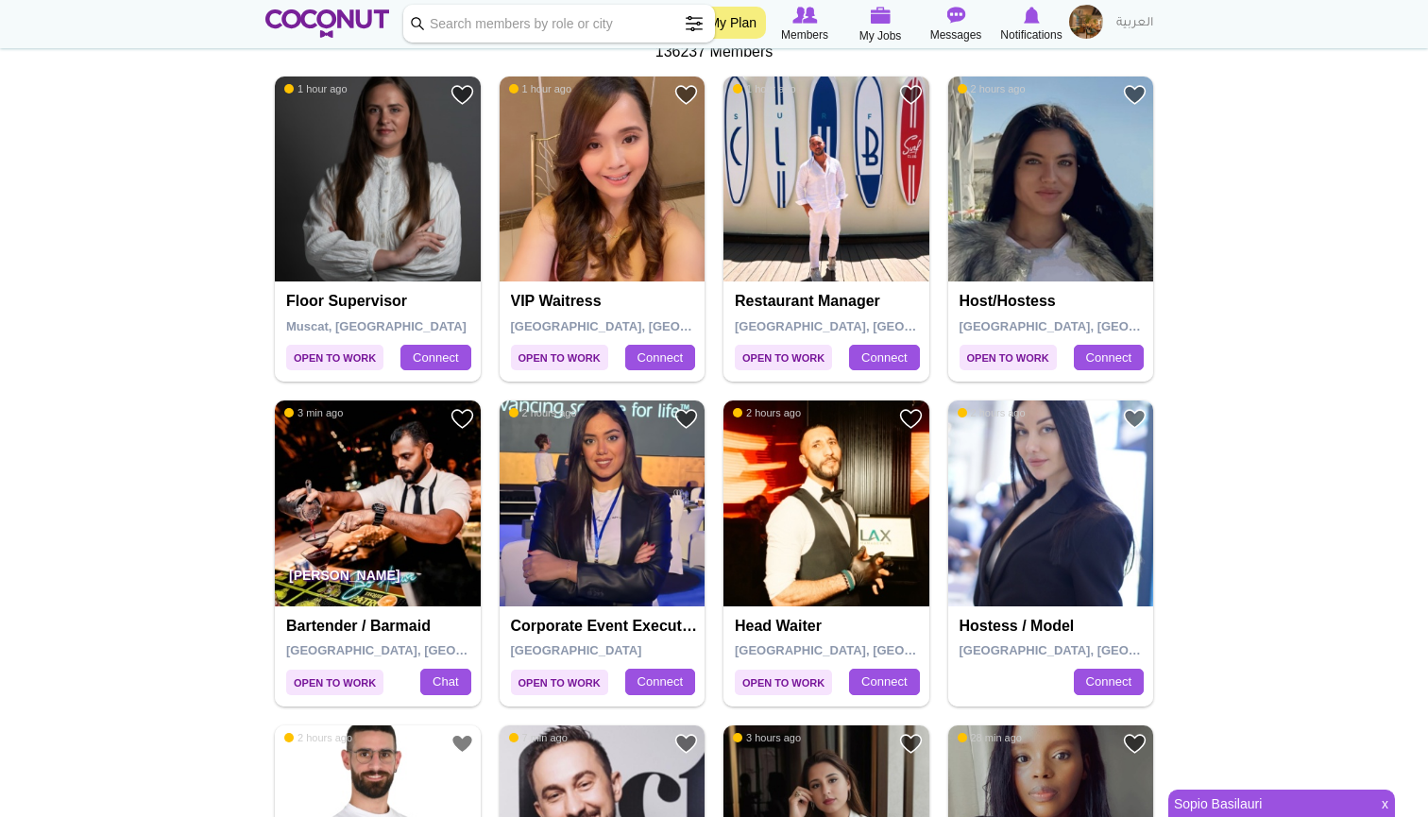
click at [592, 457] on img at bounding box center [603, 503] width 206 height 206
click at [373, 191] on img at bounding box center [378, 179] width 206 height 206
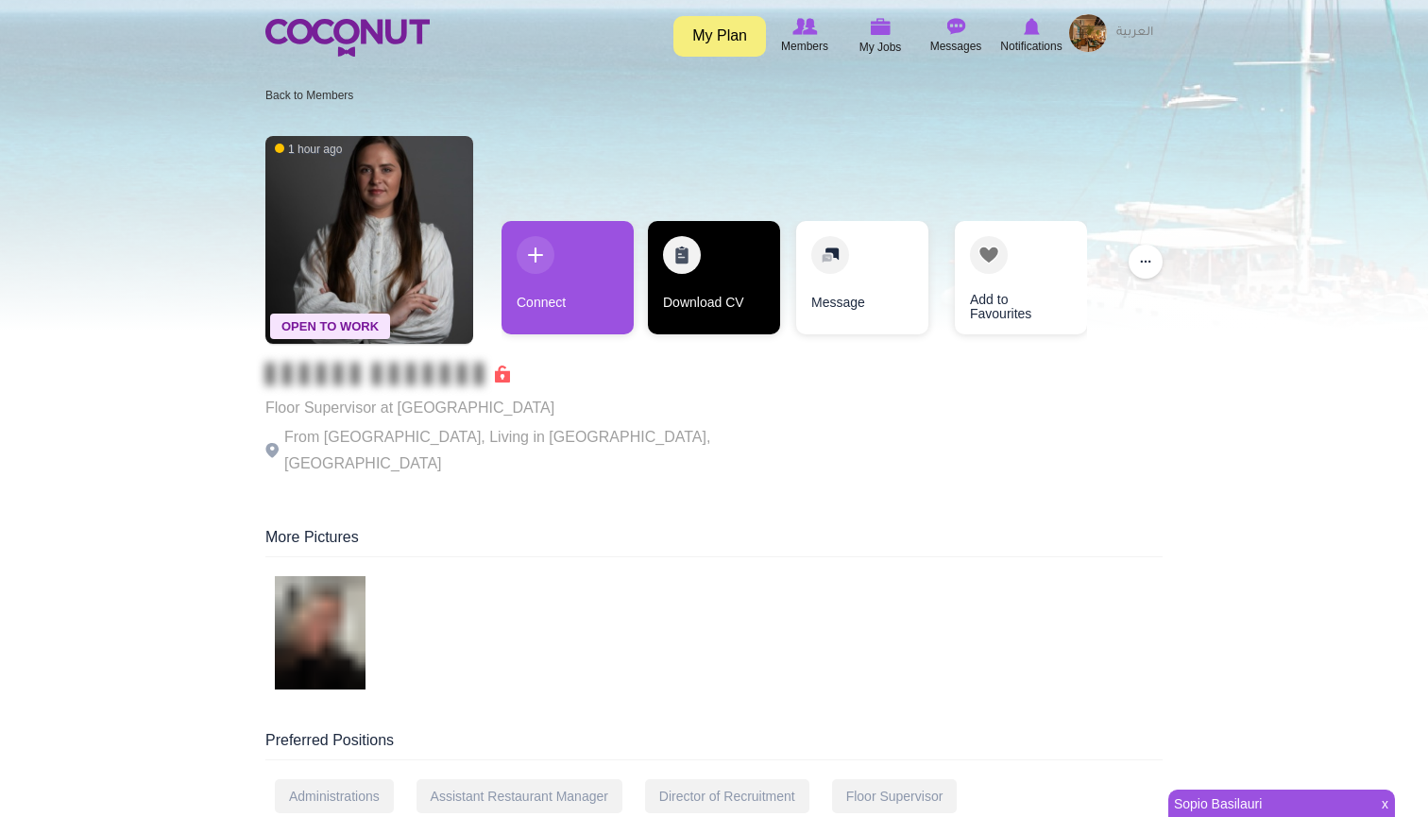
click at [666, 308] on link "Download CV" at bounding box center [714, 277] width 132 height 113
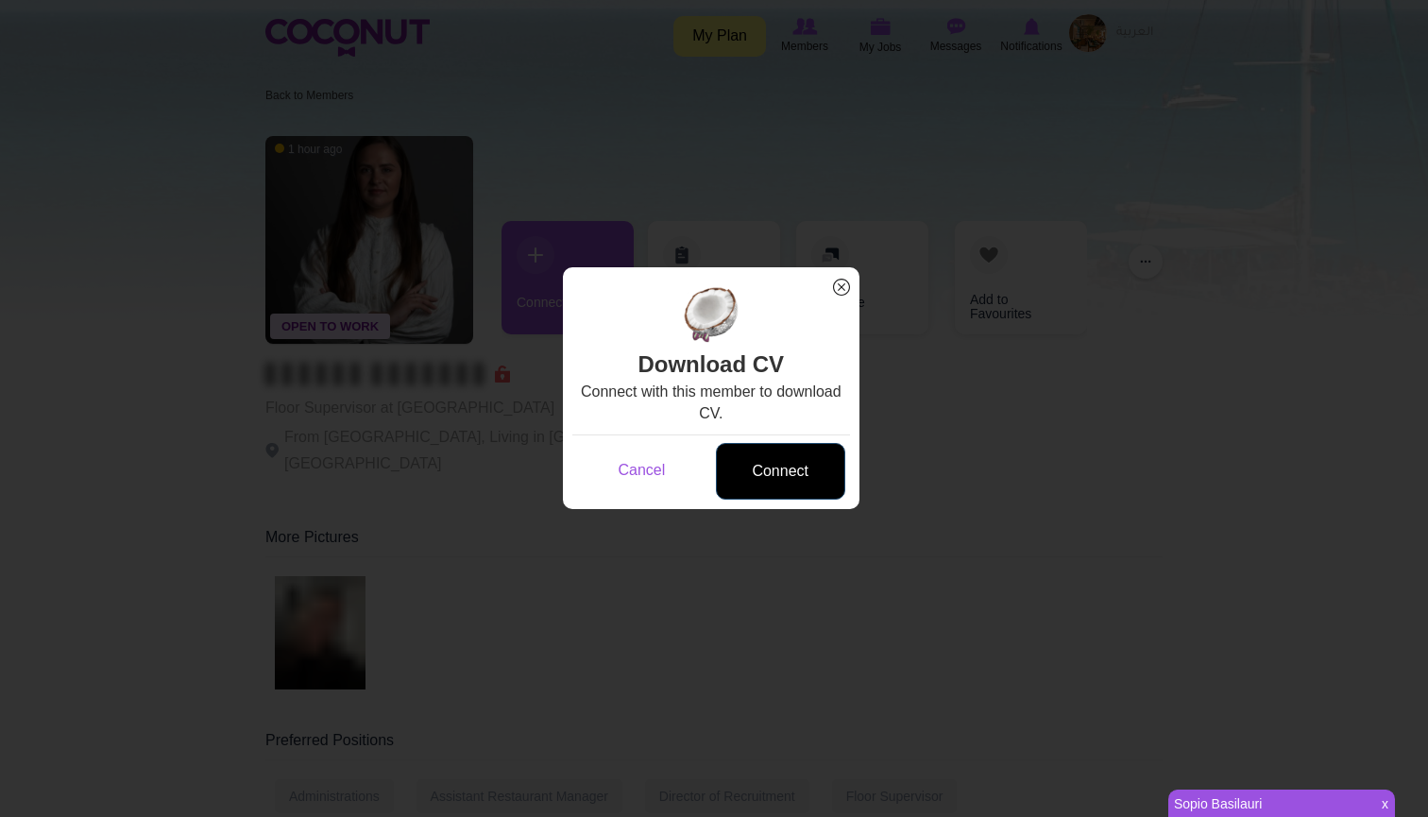
click at [778, 477] on link "Connect" at bounding box center [780, 472] width 129 height 58
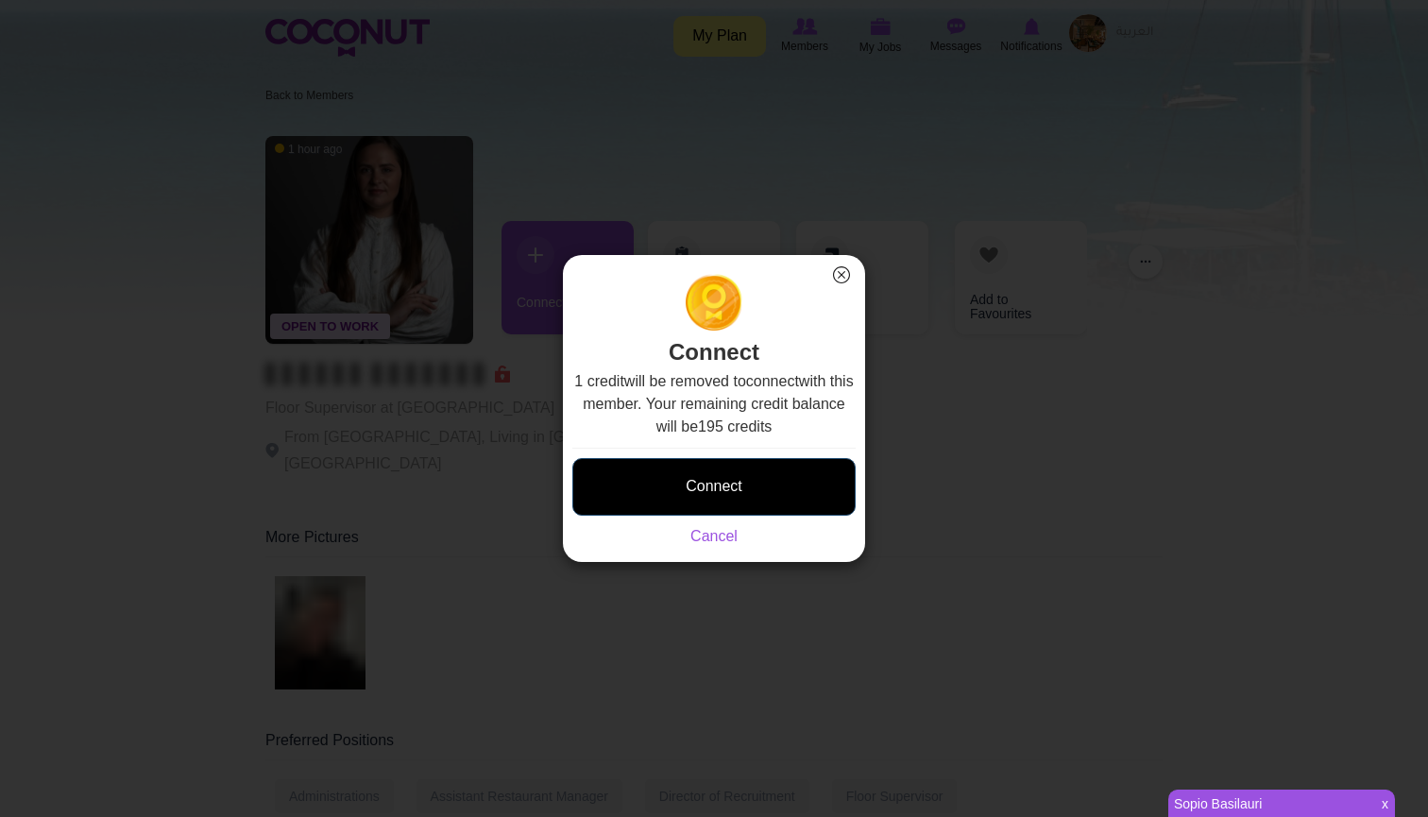
click at [769, 477] on button "Connect" at bounding box center [713, 487] width 283 height 58
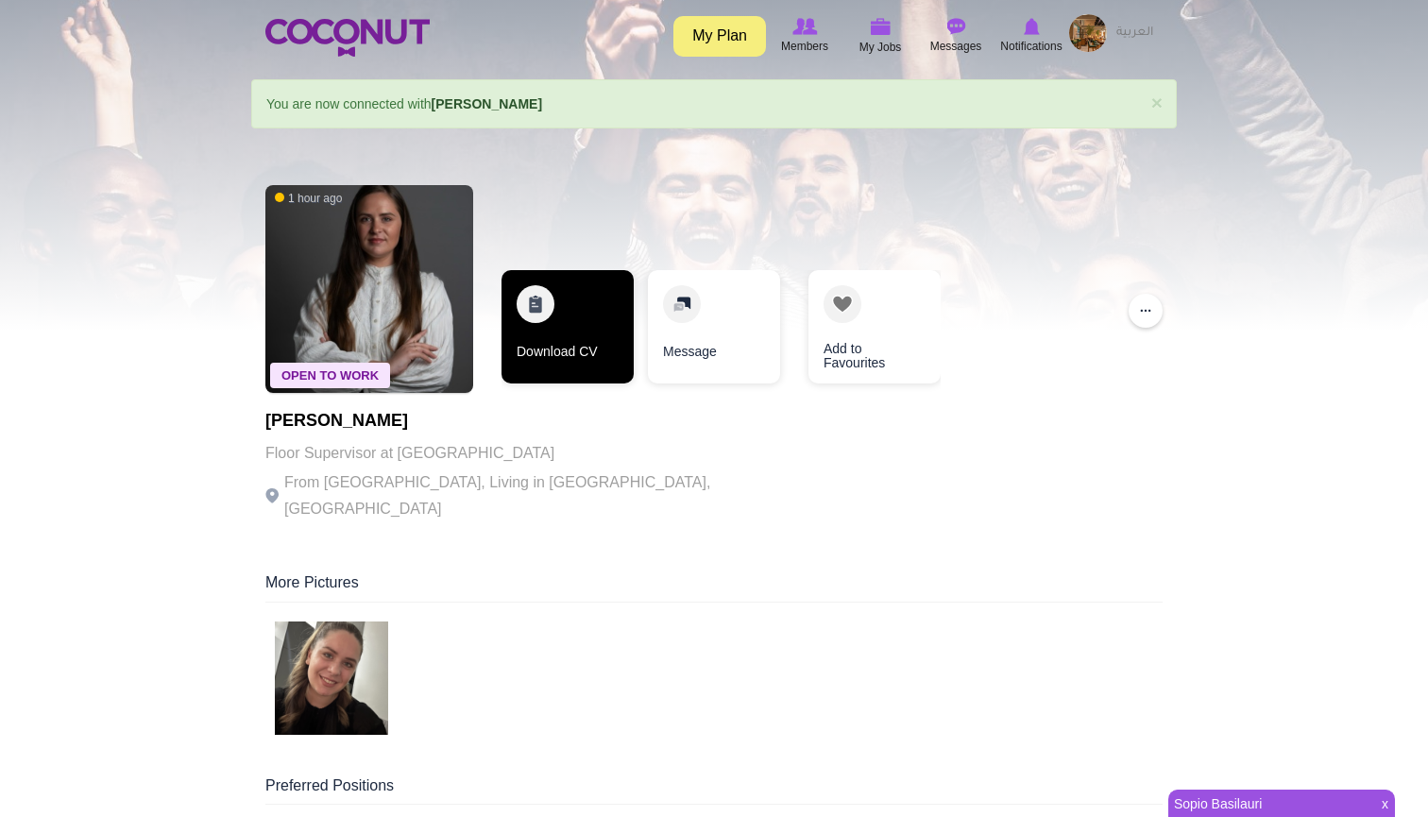
click at [567, 296] on link "Download CV" at bounding box center [567, 326] width 132 height 113
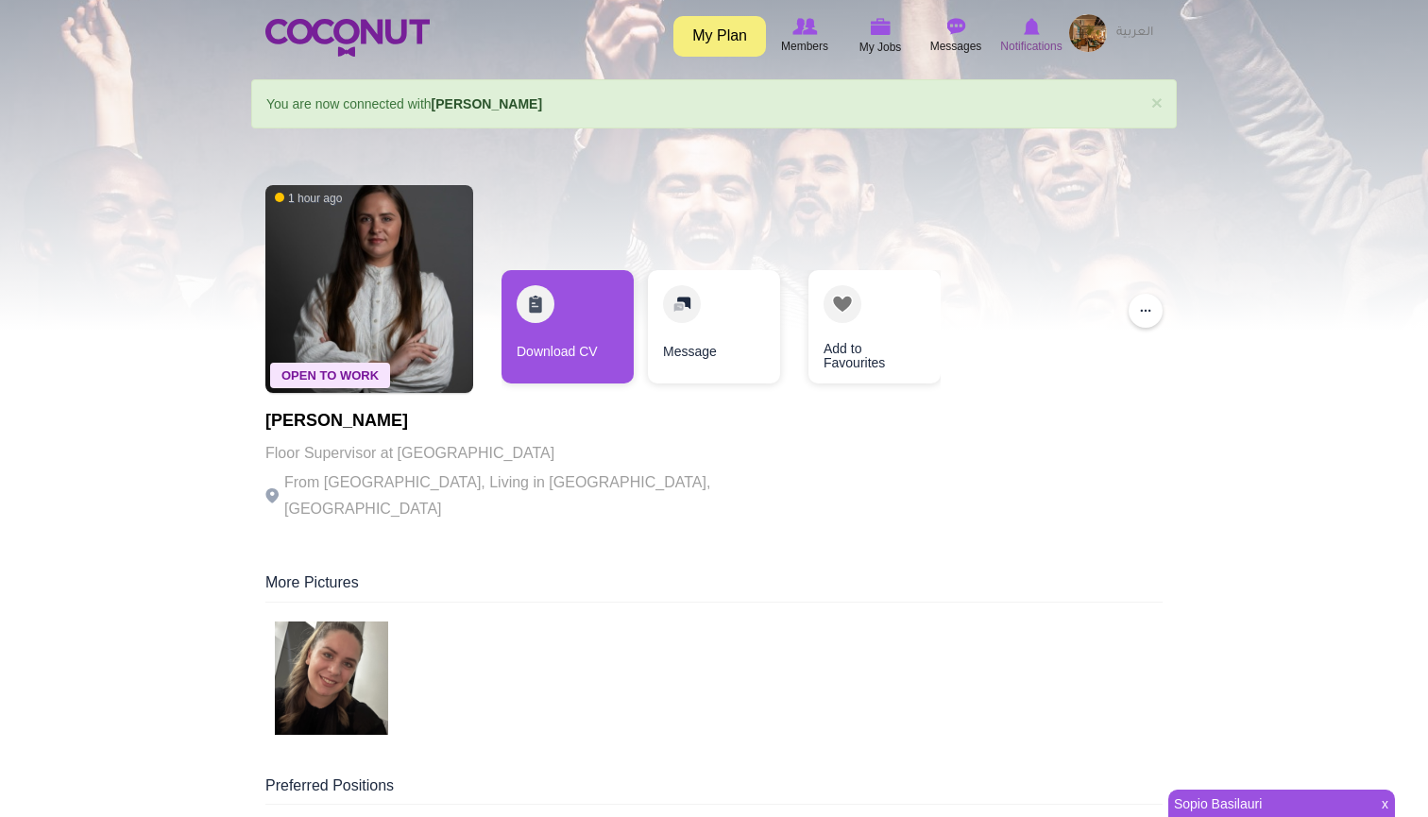
click at [1037, 20] on img at bounding box center [1032, 26] width 16 height 17
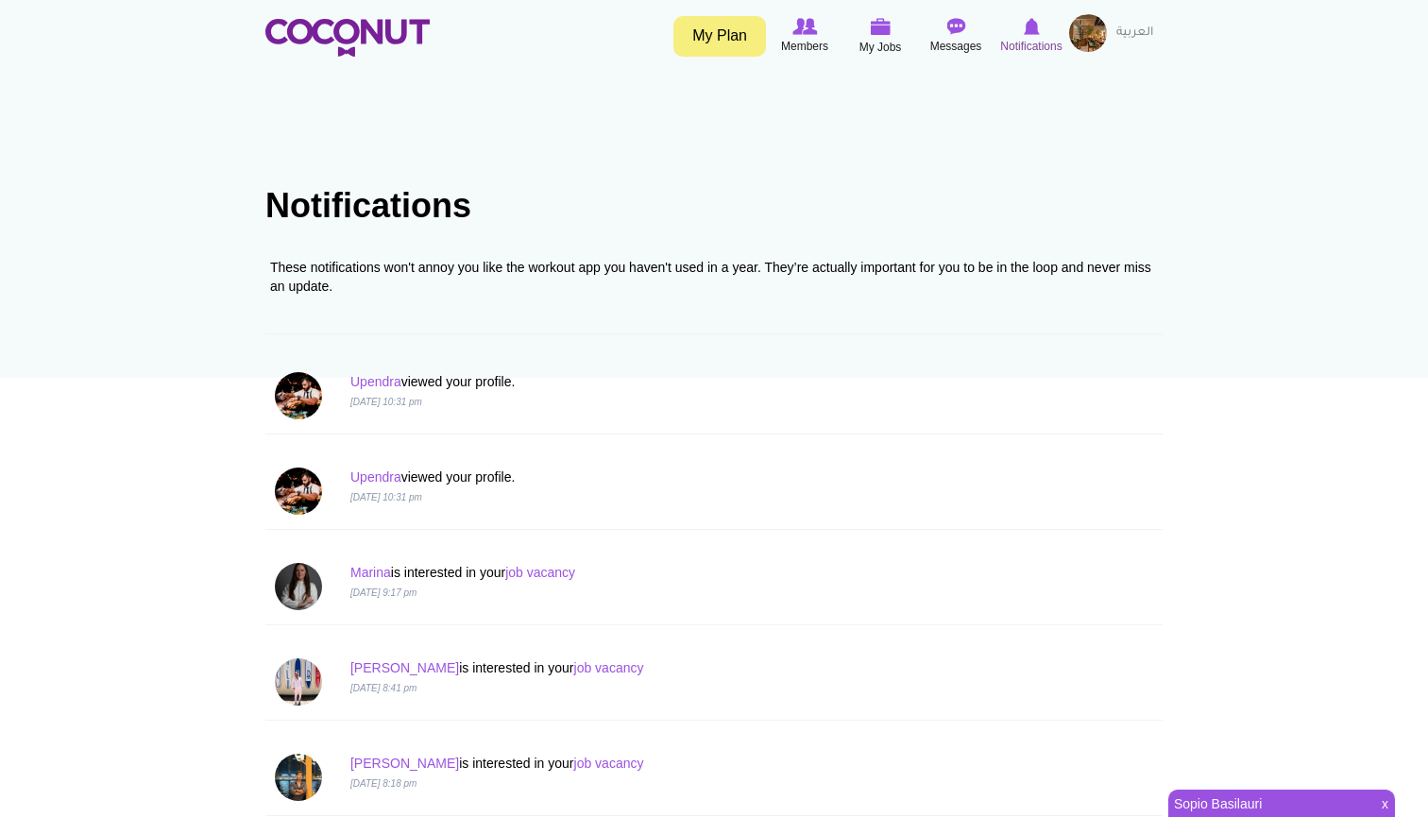
click at [1032, 19] on img at bounding box center [1032, 26] width 16 height 17
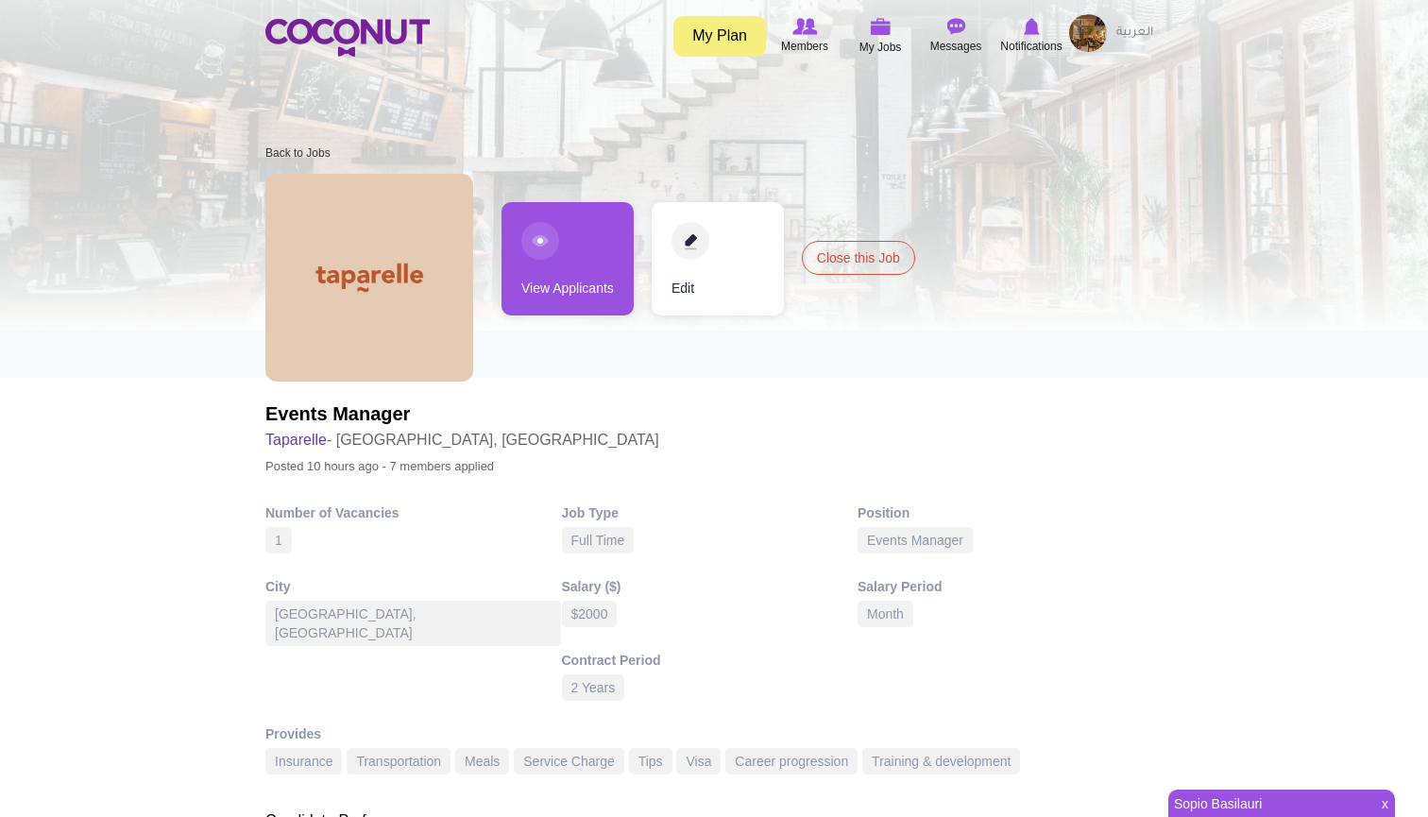
click at [1075, 45] on img at bounding box center [1088, 33] width 38 height 38
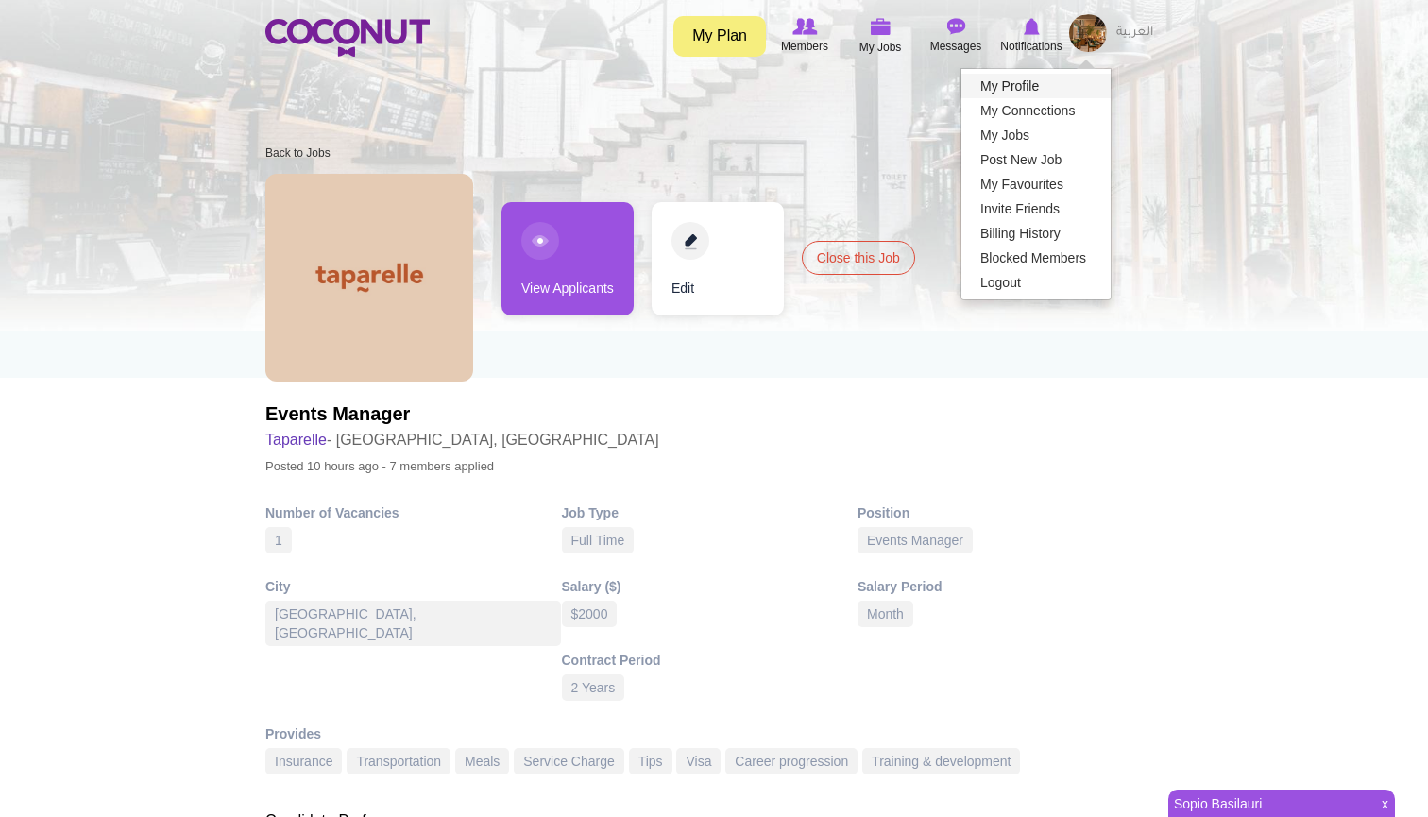
click at [1051, 83] on link "My Profile" at bounding box center [1035, 86] width 149 height 25
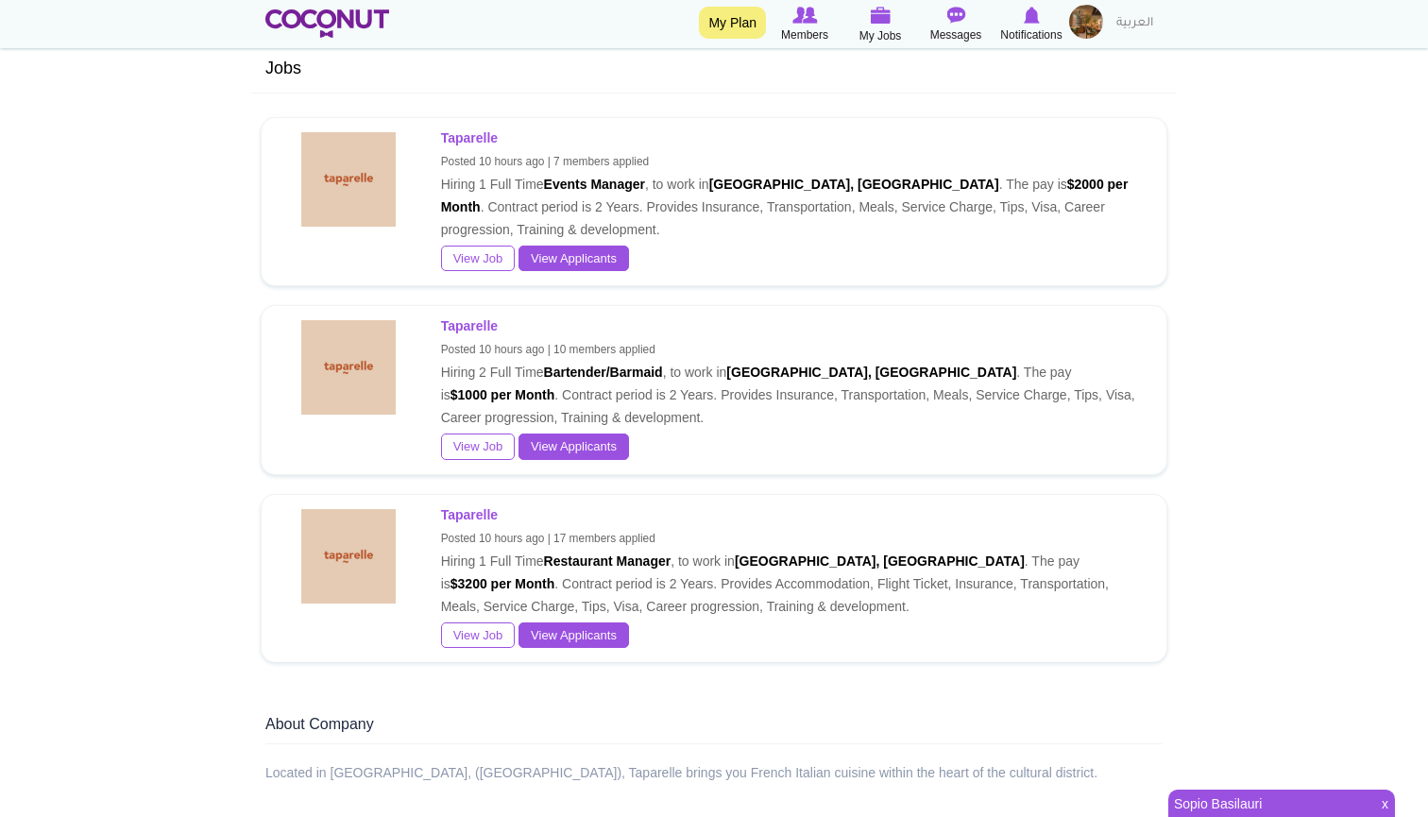
scroll to position [536, 0]
click at [619, 649] on link "View Applicants" at bounding box center [573, 635] width 110 height 26
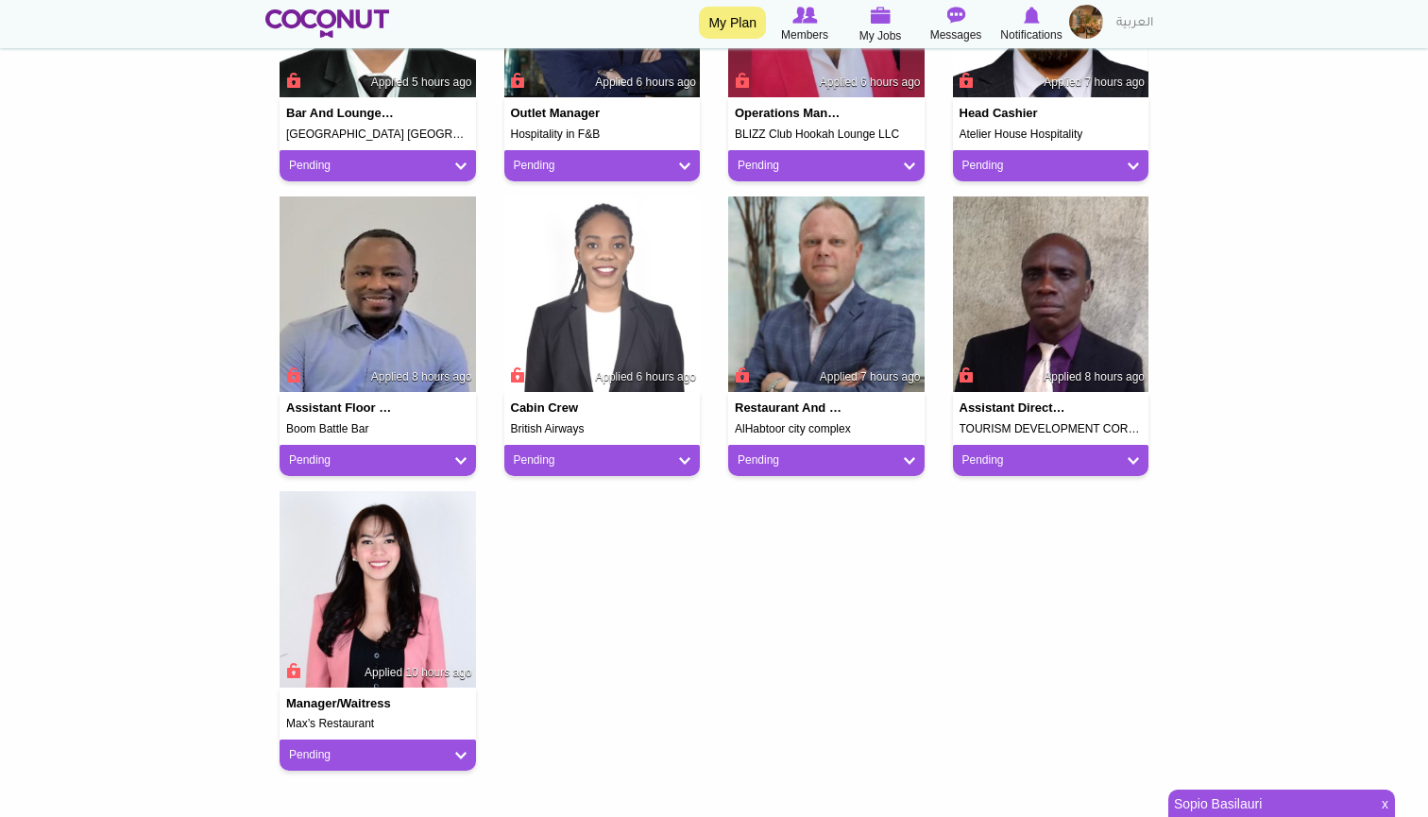
scroll to position [1350, 0]
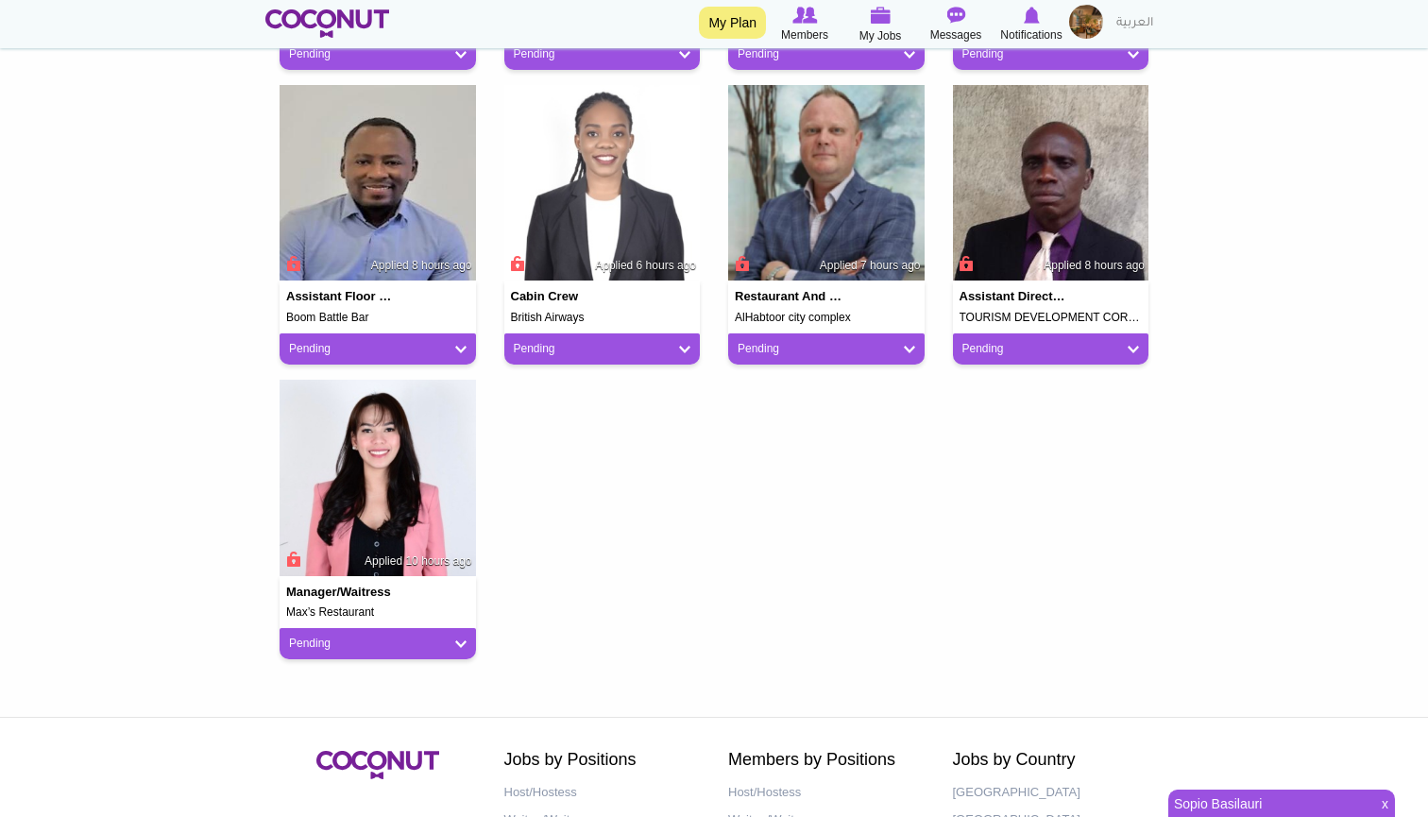
click at [448, 636] on link "Pending" at bounding box center [378, 644] width 178 height 16
click at [467, 541] on img at bounding box center [378, 478] width 196 height 196
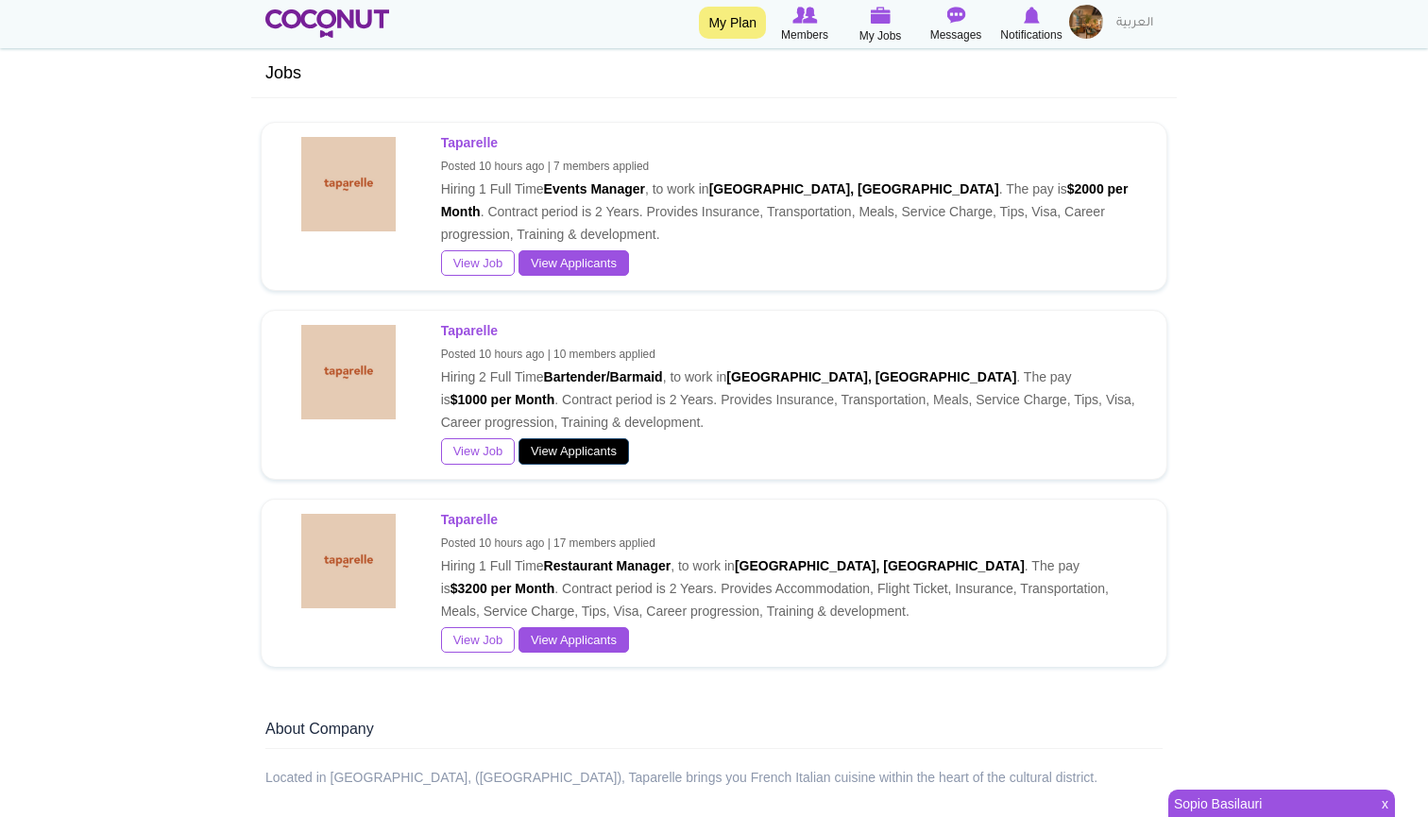
click at [574, 463] on link "View Applicants" at bounding box center [573, 451] width 110 height 26
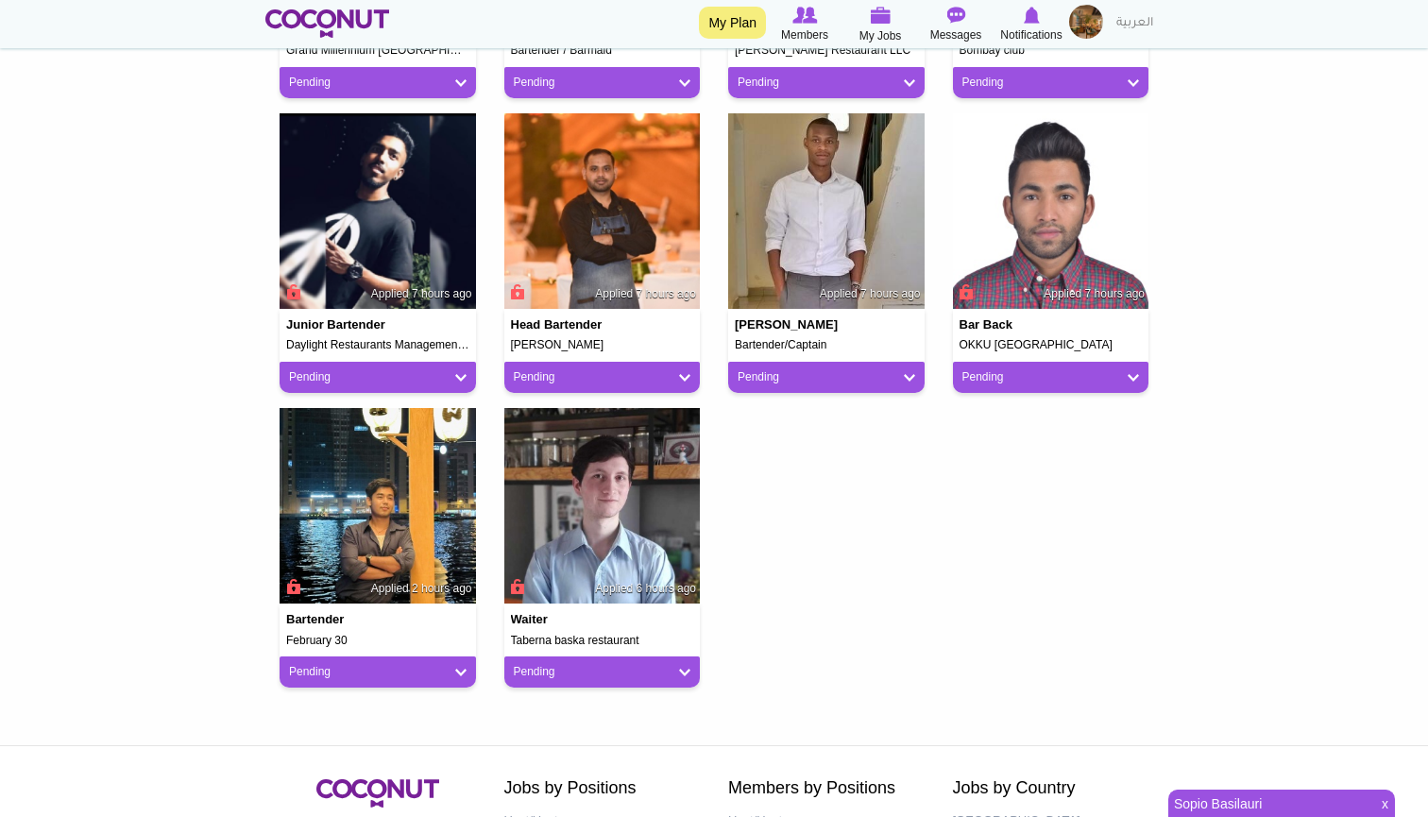
scroll to position [724, 0]
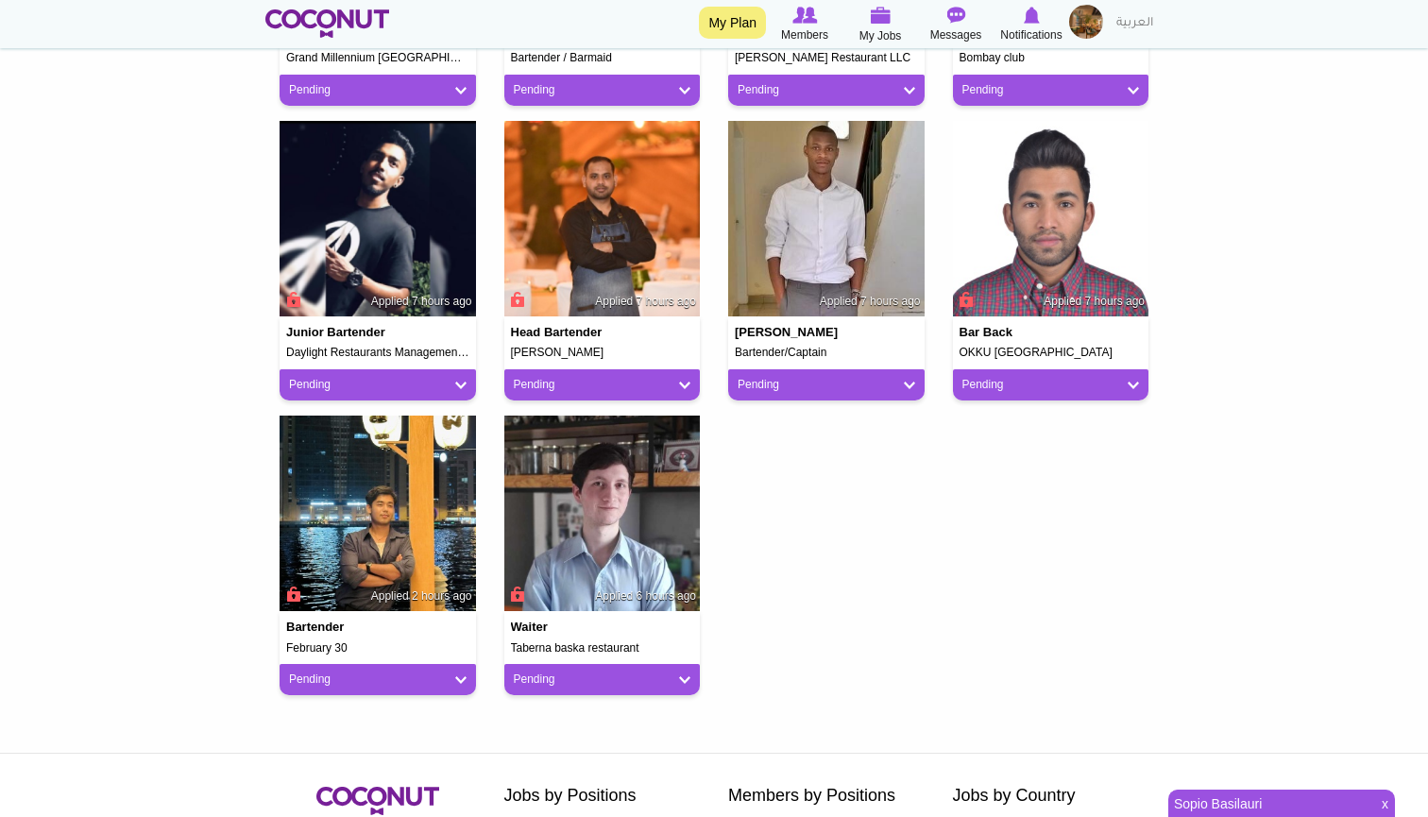
click at [310, 378] on link "Pending" at bounding box center [378, 385] width 178 height 16
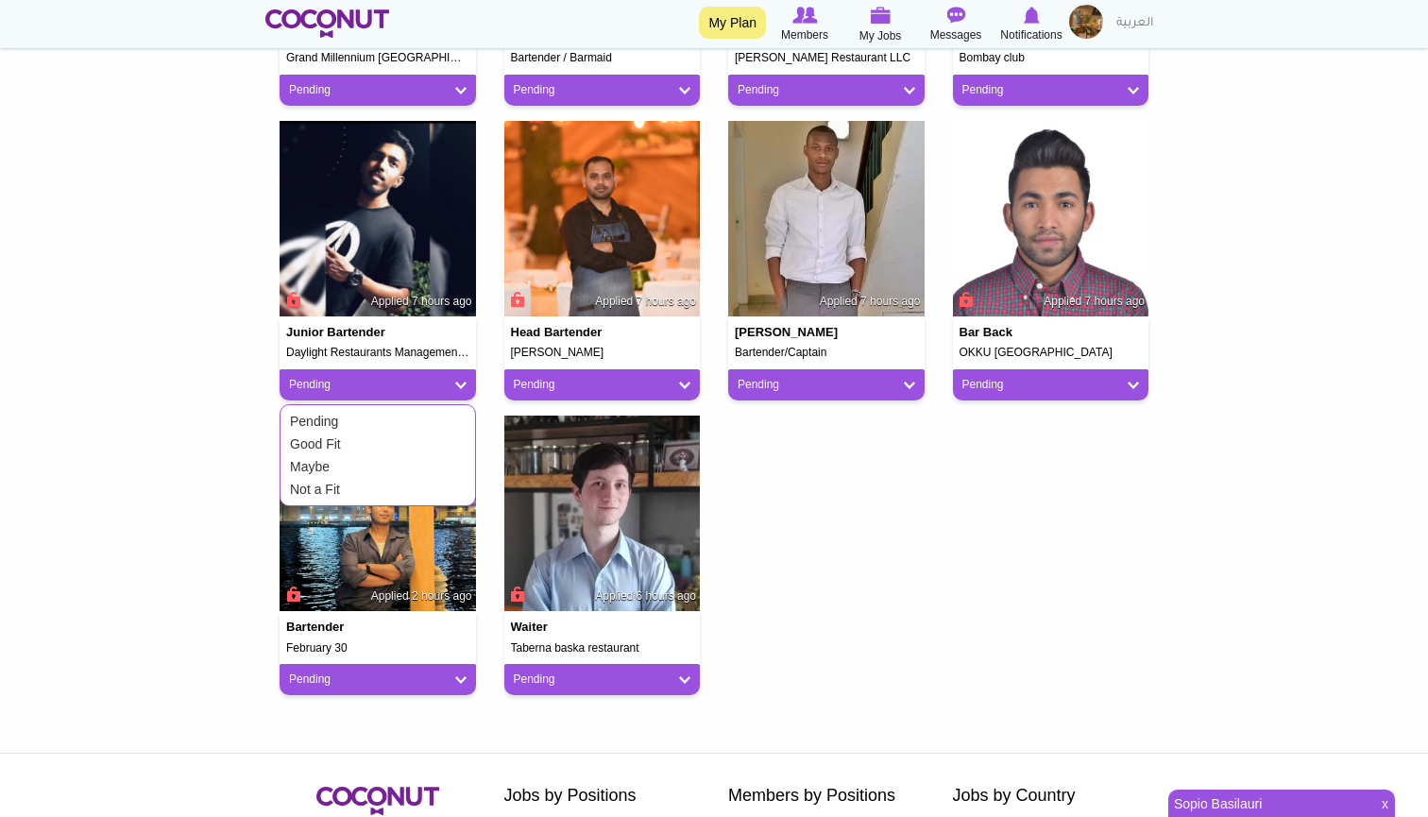
click at [170, 376] on body "Toggle navigation My Plan Members My Jobs Post a Job Messages Notifications" at bounding box center [714, 167] width 1428 height 1782
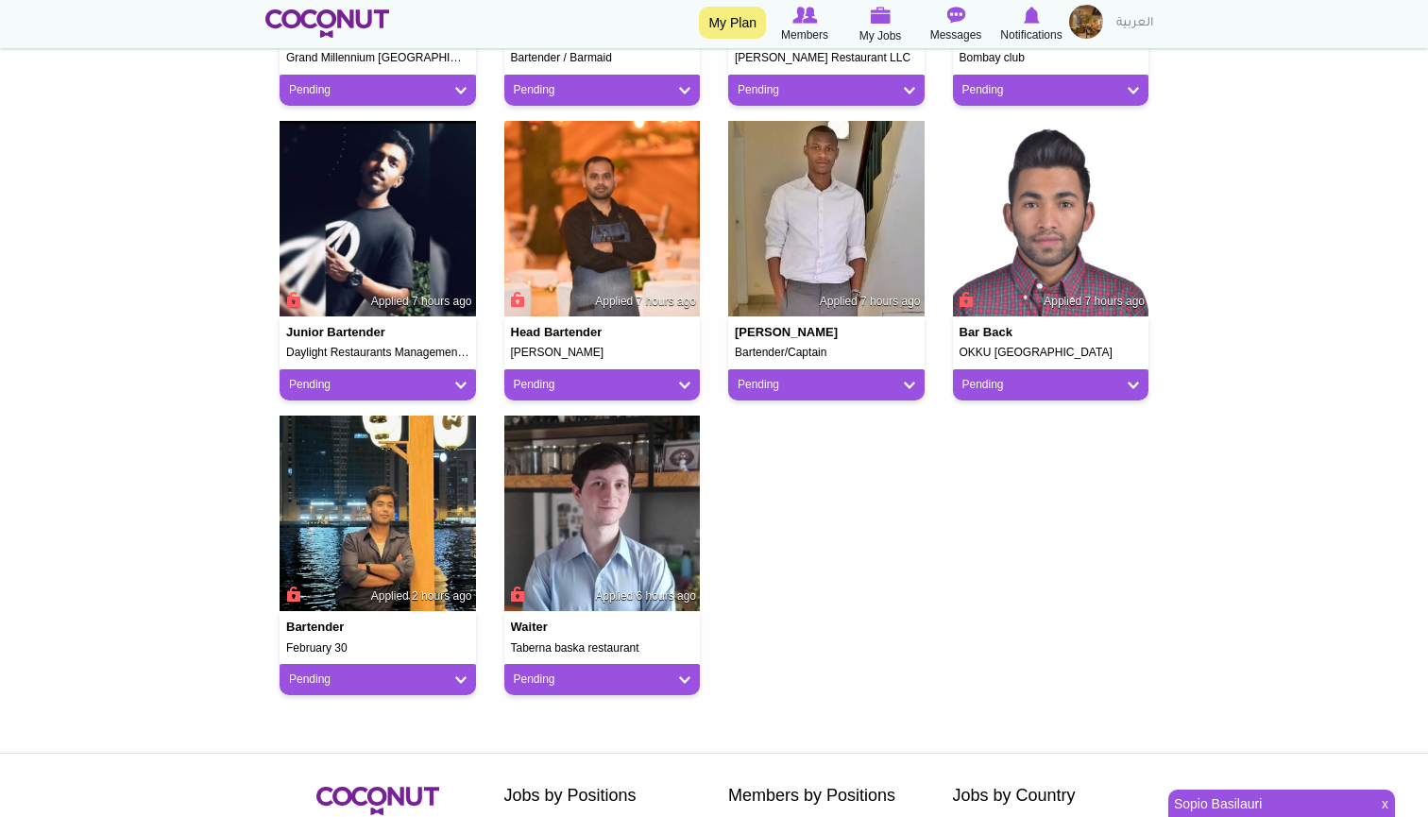
click at [1023, 256] on img at bounding box center [1051, 219] width 196 height 196
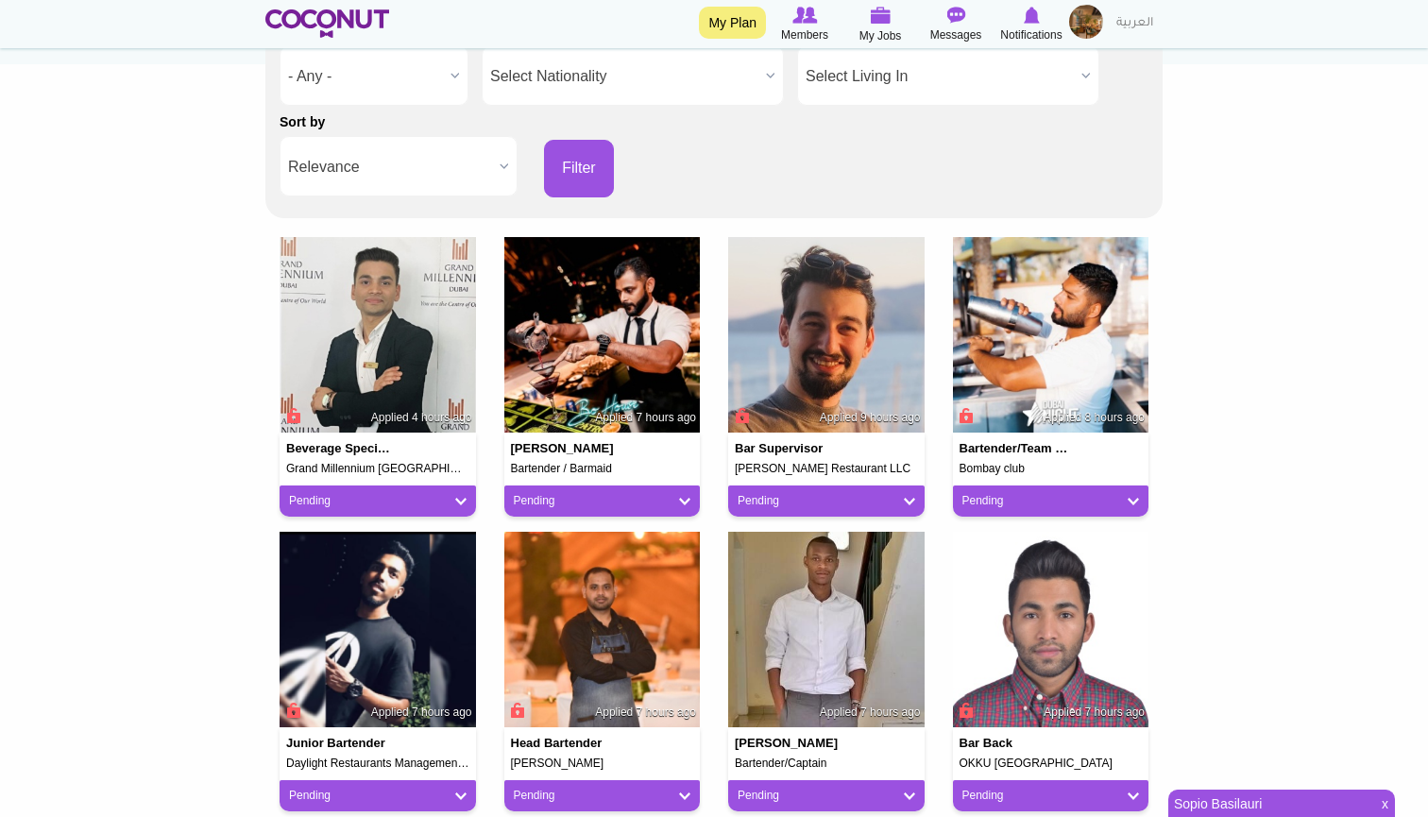
click at [1018, 351] on img at bounding box center [1051, 335] width 196 height 196
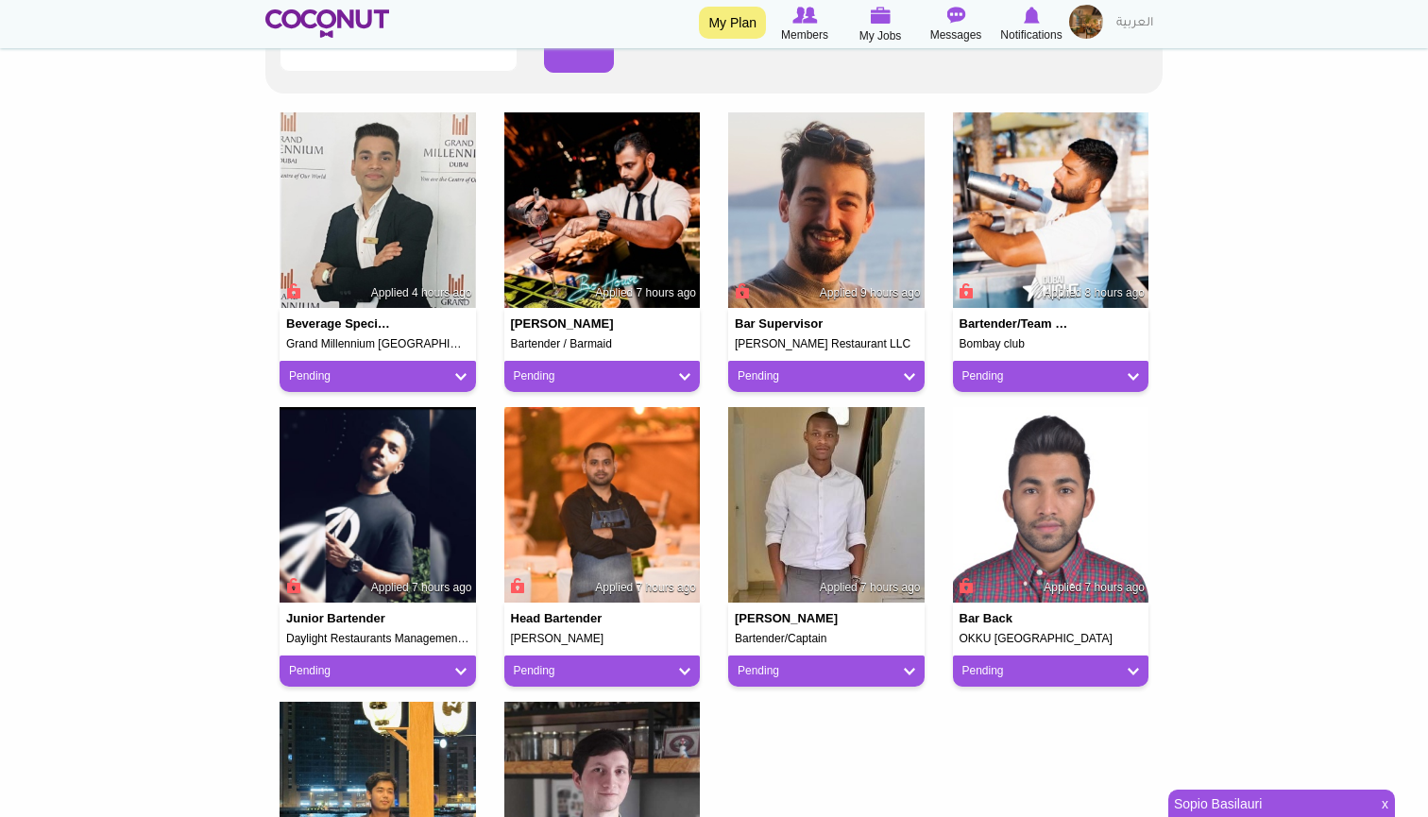
scroll to position [450, 0]
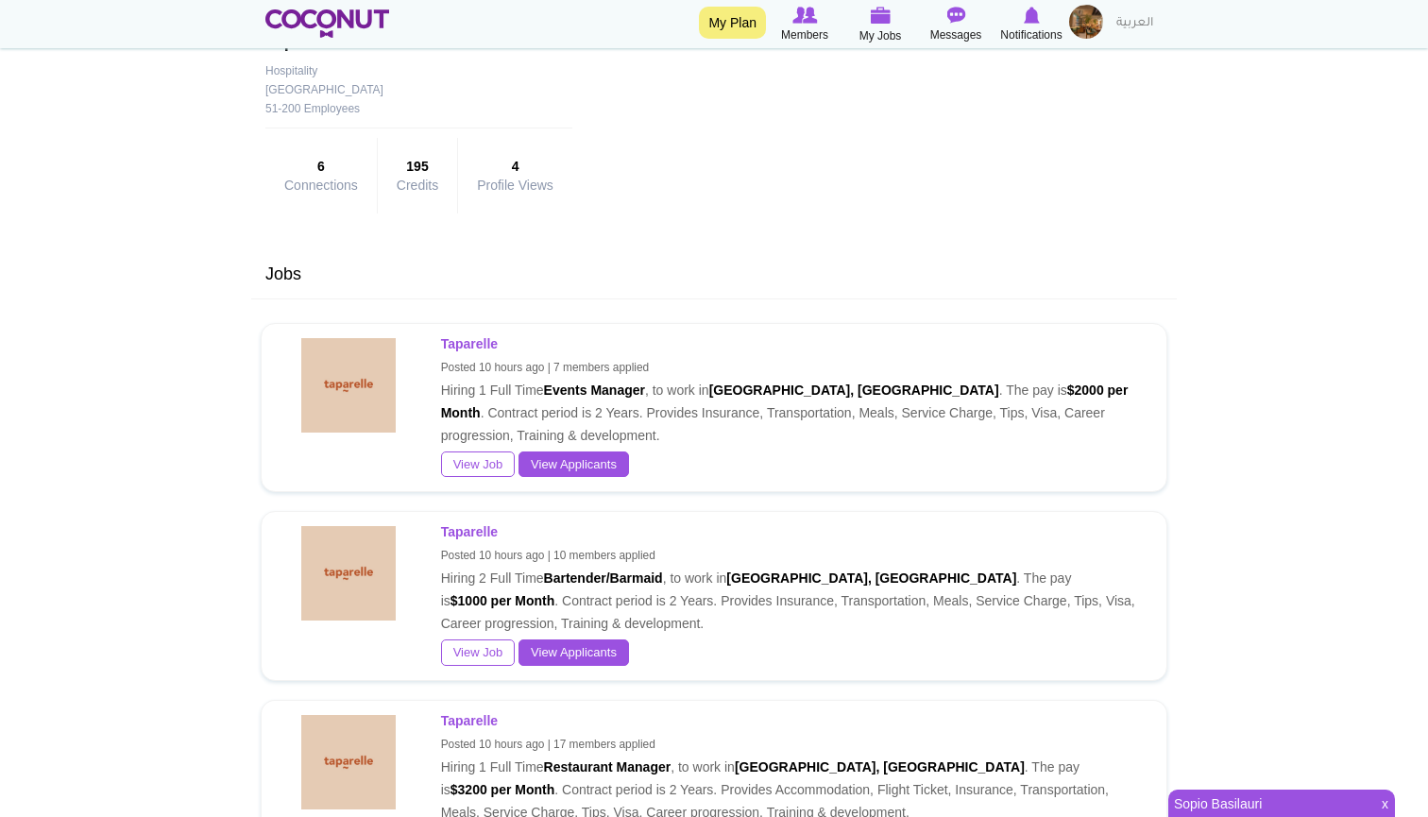
scroll to position [506, 0]
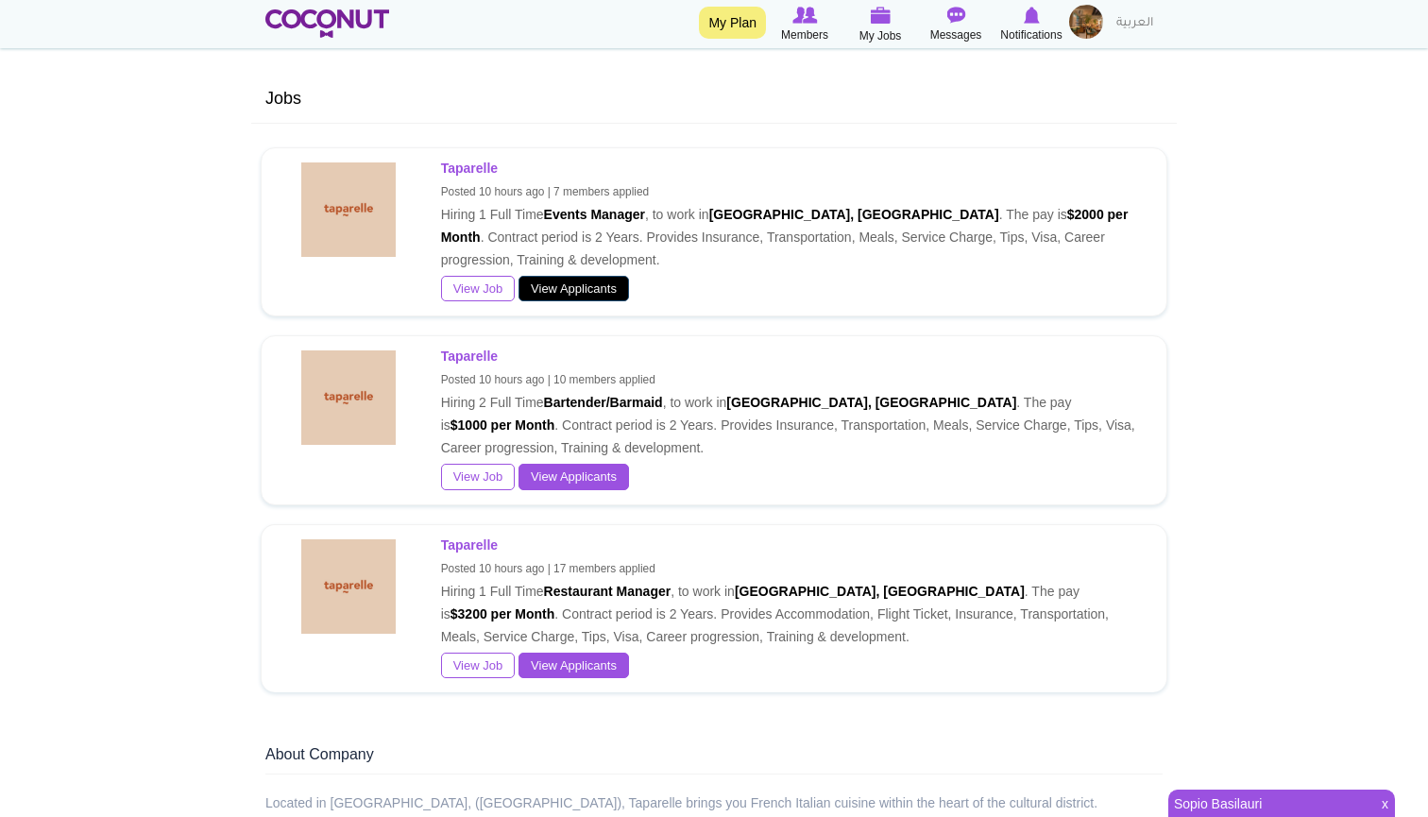
click at [574, 302] on link "View Applicants" at bounding box center [573, 289] width 110 height 26
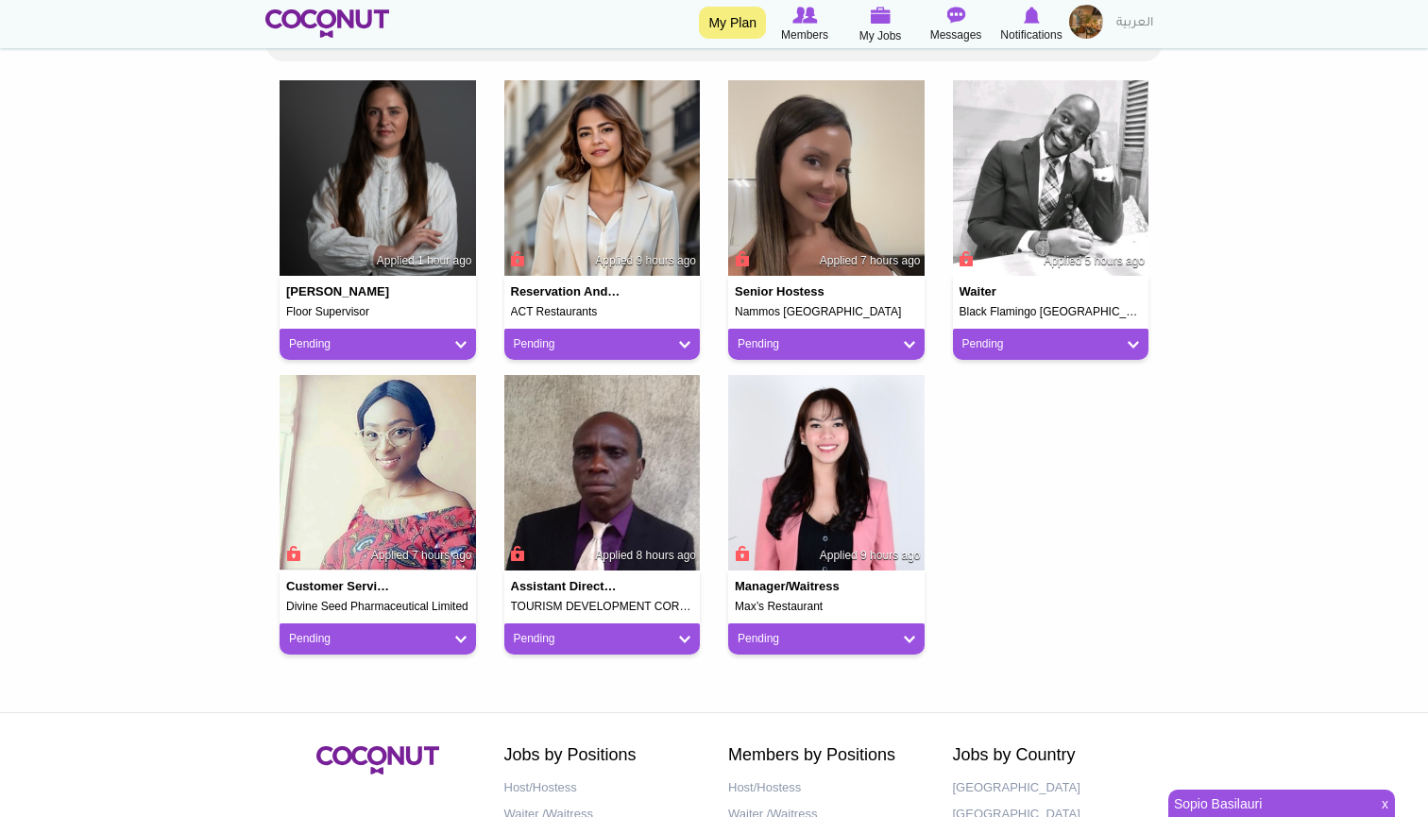
scroll to position [524, 0]
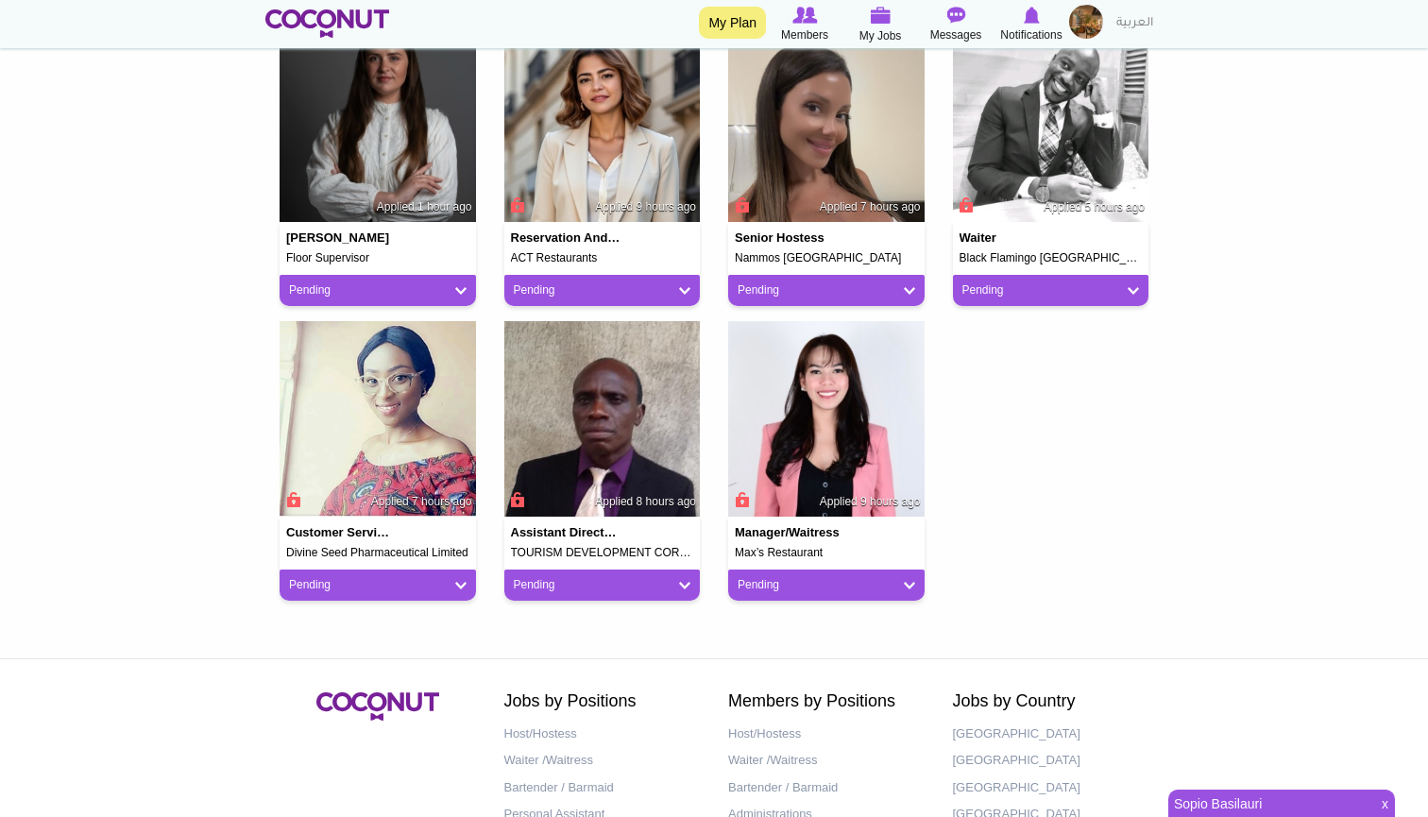
click at [622, 581] on link "Pending" at bounding box center [603, 585] width 178 height 16
click at [603, 475] on img at bounding box center [602, 419] width 196 height 196
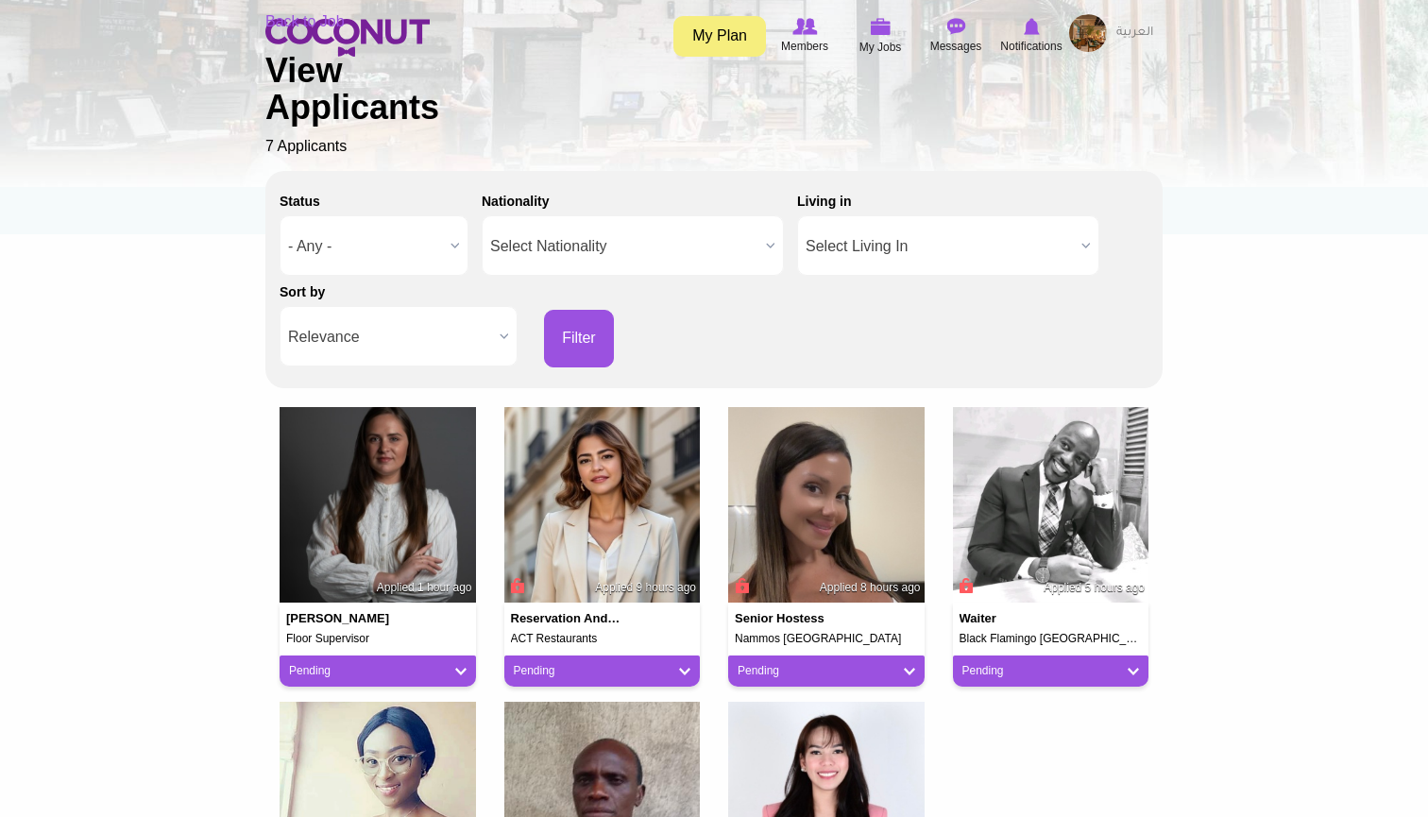
scroll to position [308, 0]
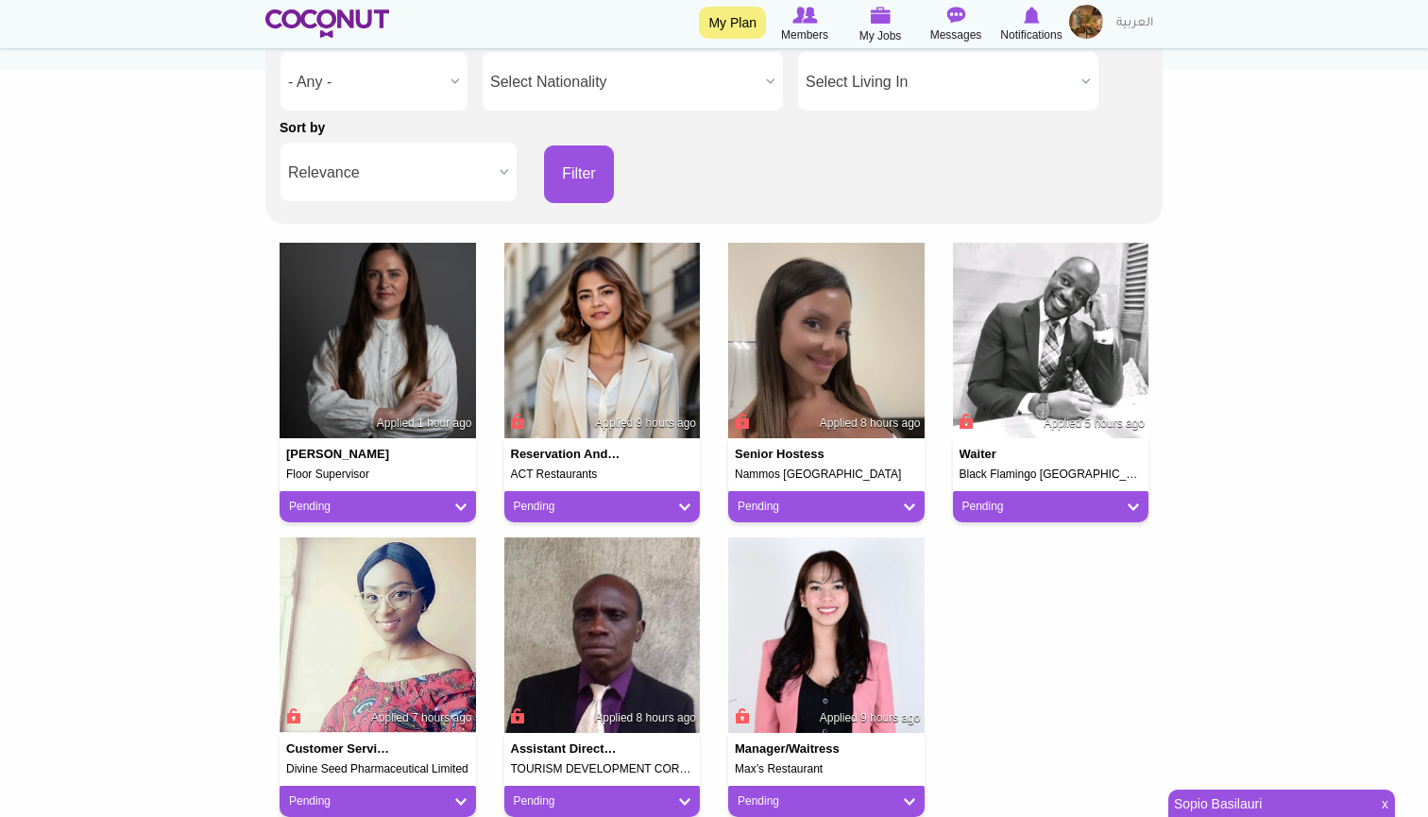
click at [145, 281] on body "Toggle navigation My Plan Members My Jobs Post a Job Messages Notifications" at bounding box center [714, 435] width 1428 height 1486
click at [1026, 510] on link "Pending" at bounding box center [1051, 507] width 178 height 16
click at [1031, 344] on img at bounding box center [1051, 341] width 196 height 196
